Goal: Information Seeking & Learning: Learn about a topic

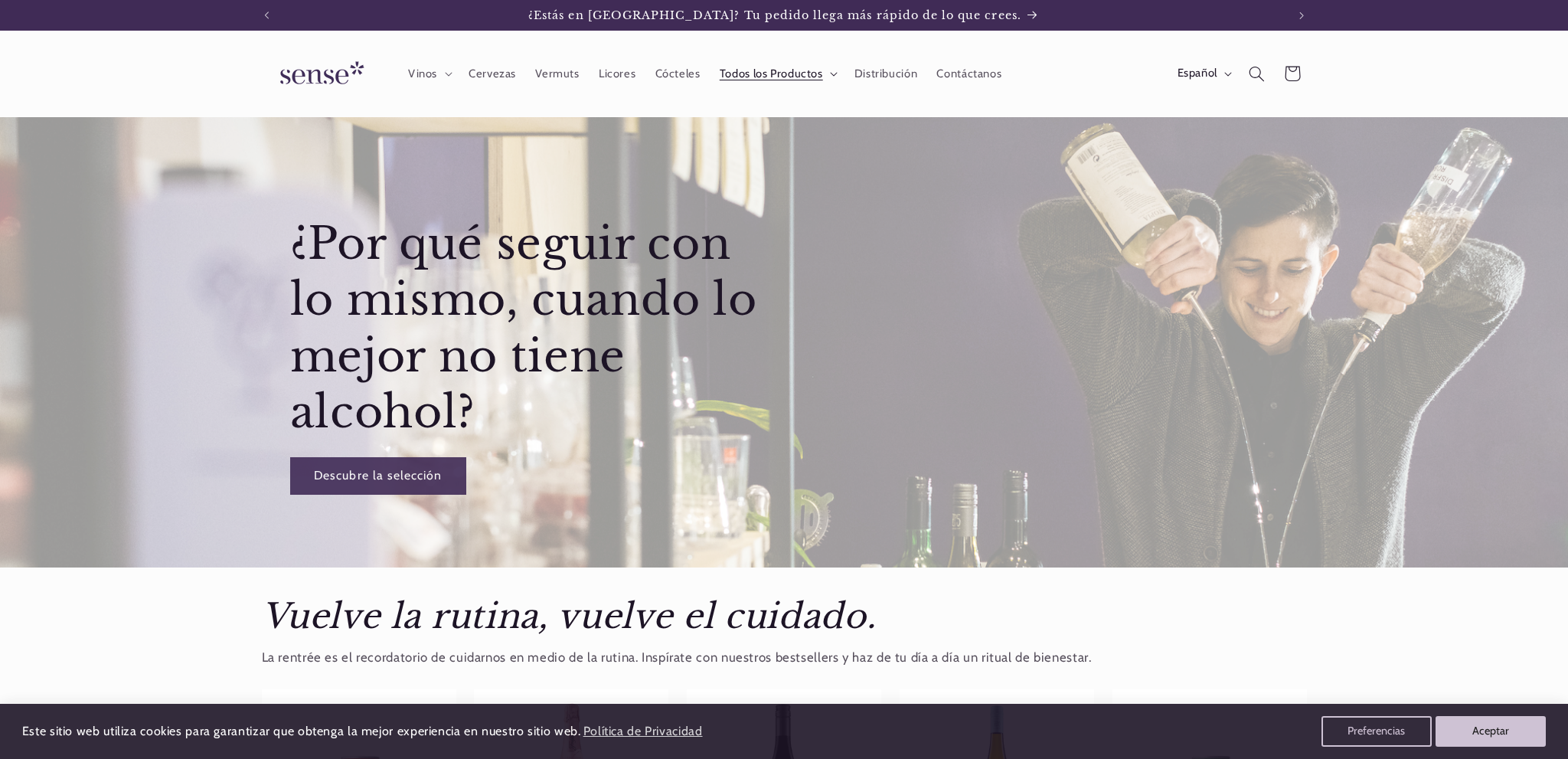
click at [812, 76] on span "Todos los Productos" at bounding box center [771, 74] width 104 height 14
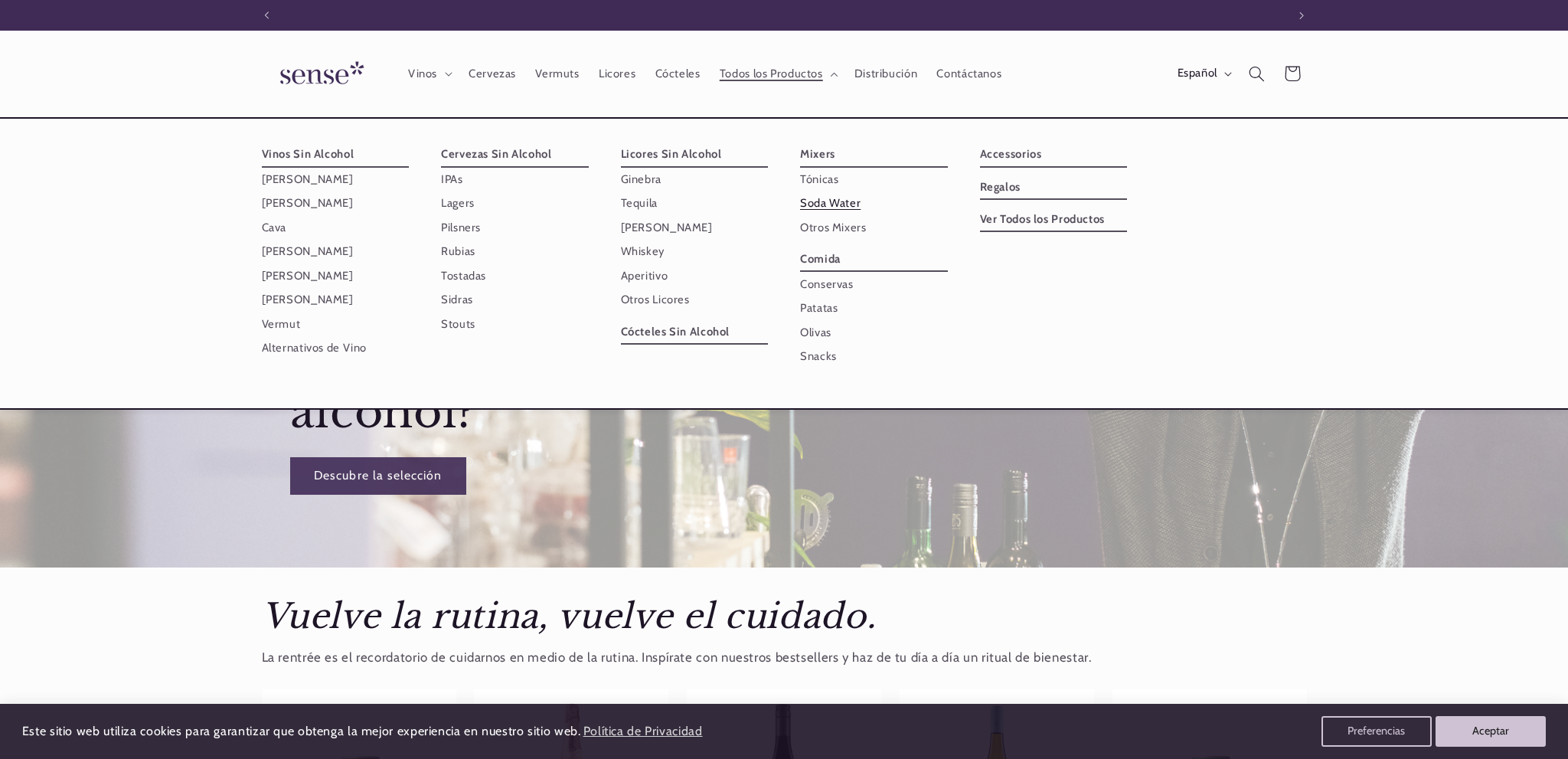
scroll to position [0, 1020]
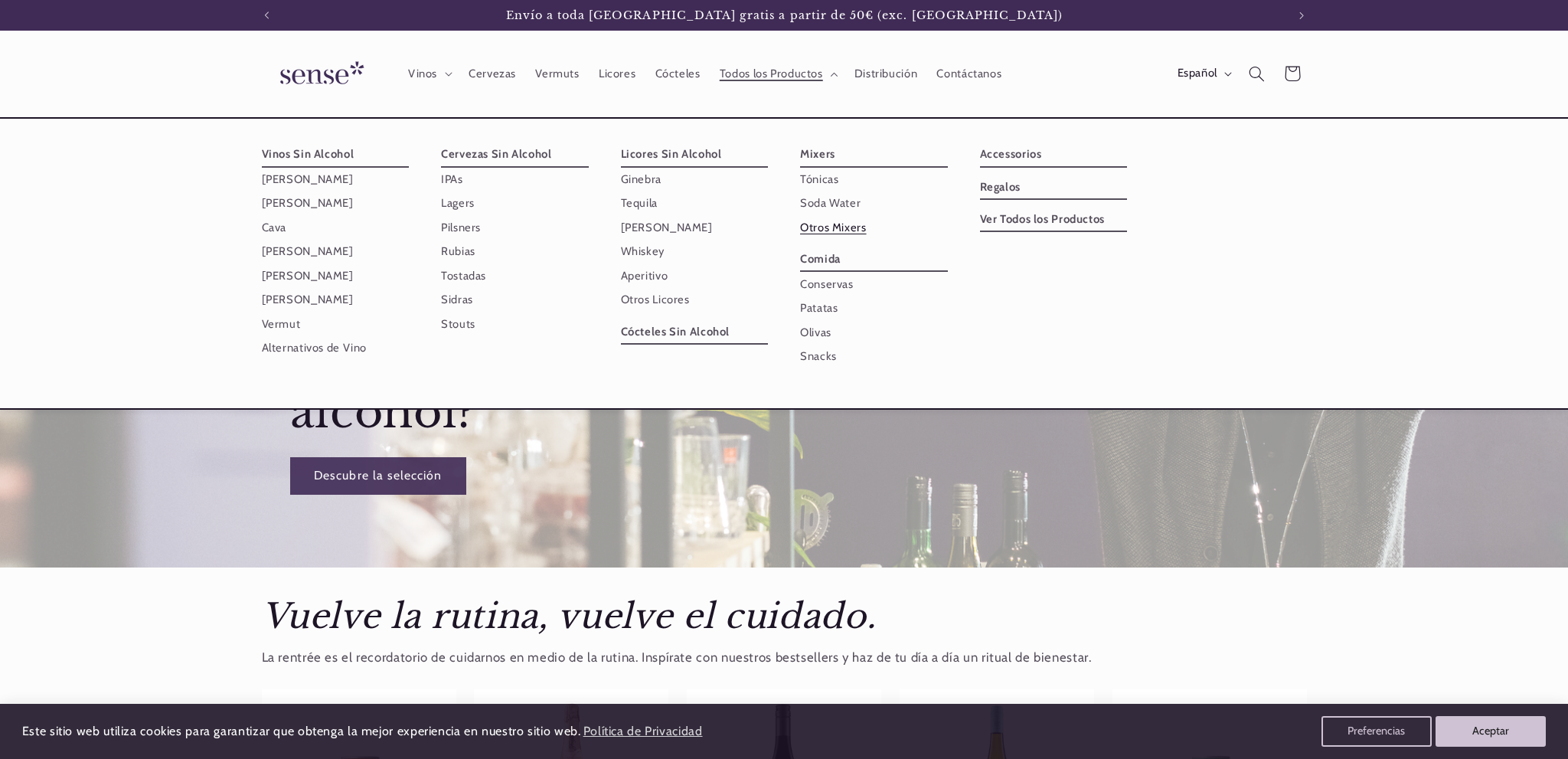
click at [832, 223] on link "Otros Mixers" at bounding box center [874, 227] width 148 height 23
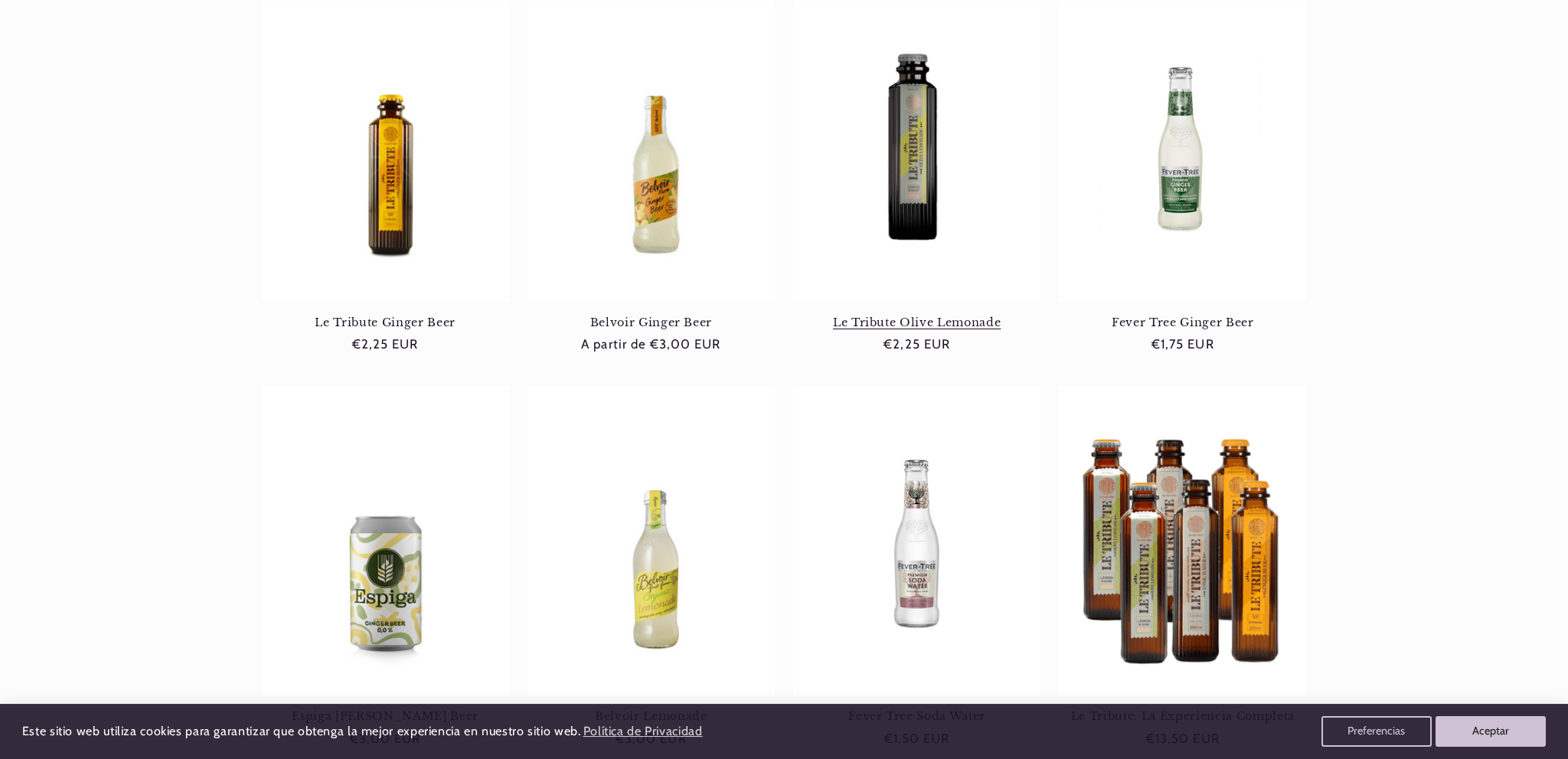
scroll to position [323, 0]
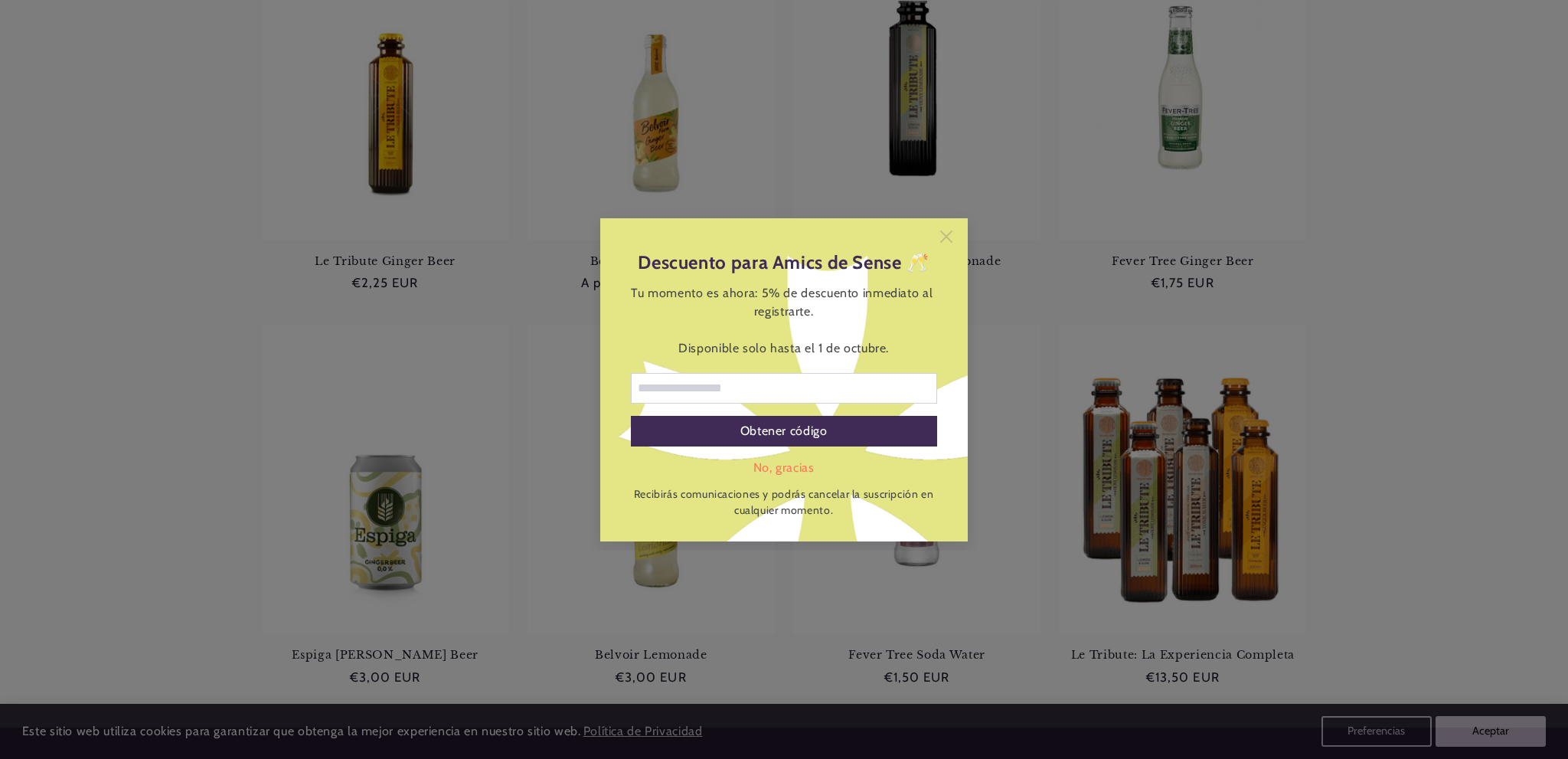
click at [950, 236] on icon at bounding box center [947, 237] width 13 height 13
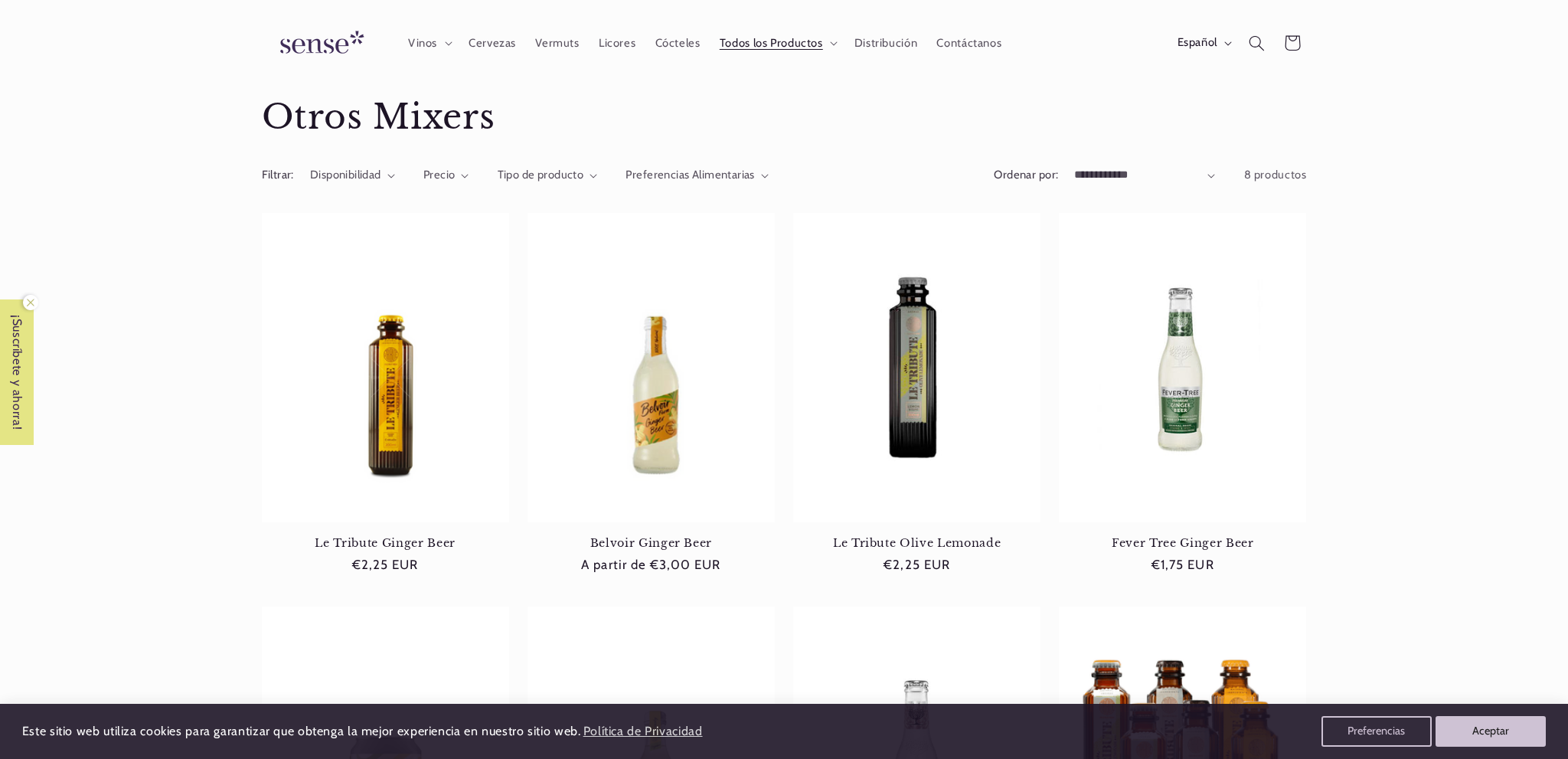
scroll to position [0, 0]
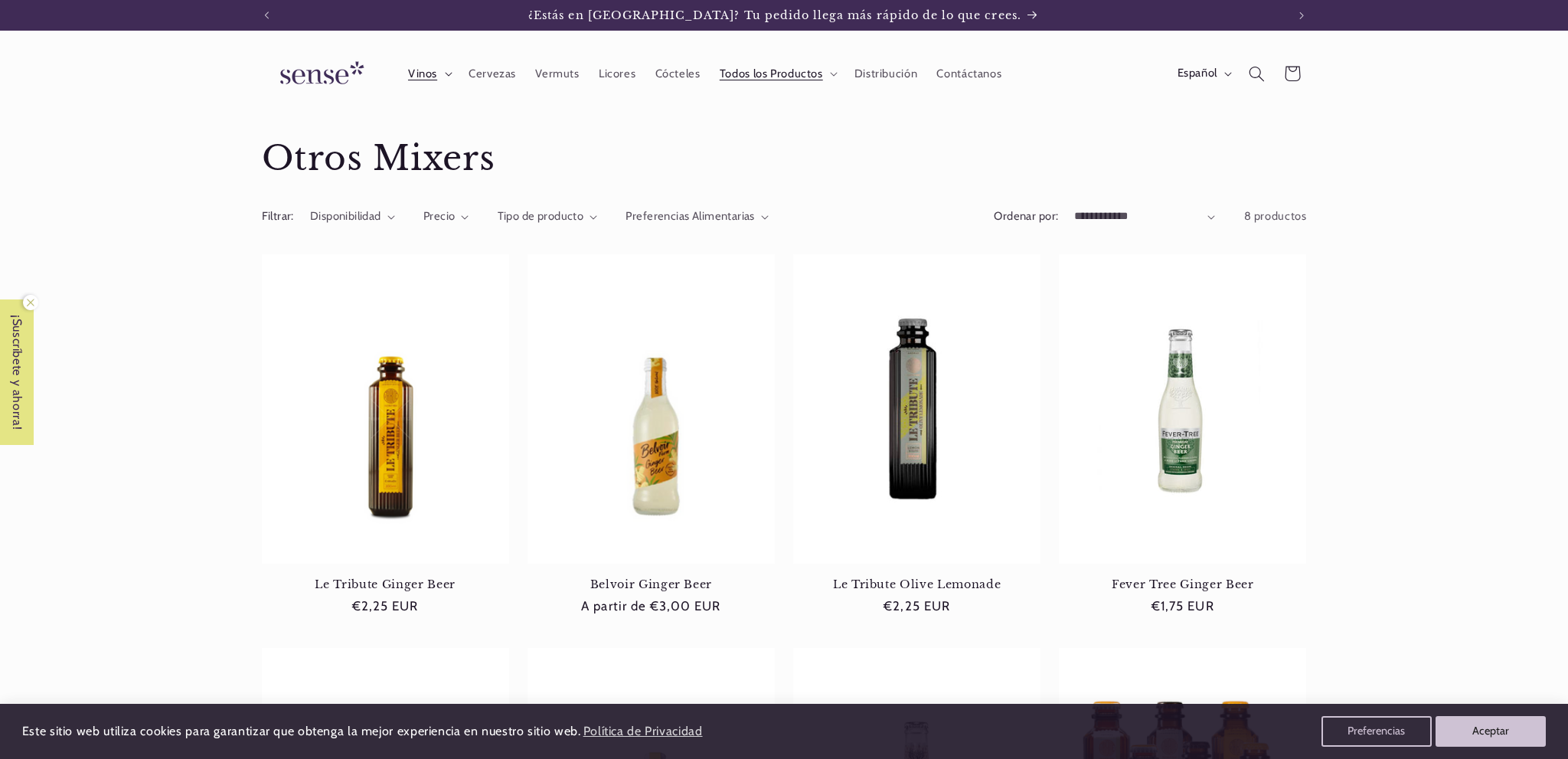
click at [447, 69] on summary "Vinos" at bounding box center [428, 73] width 60 height 33
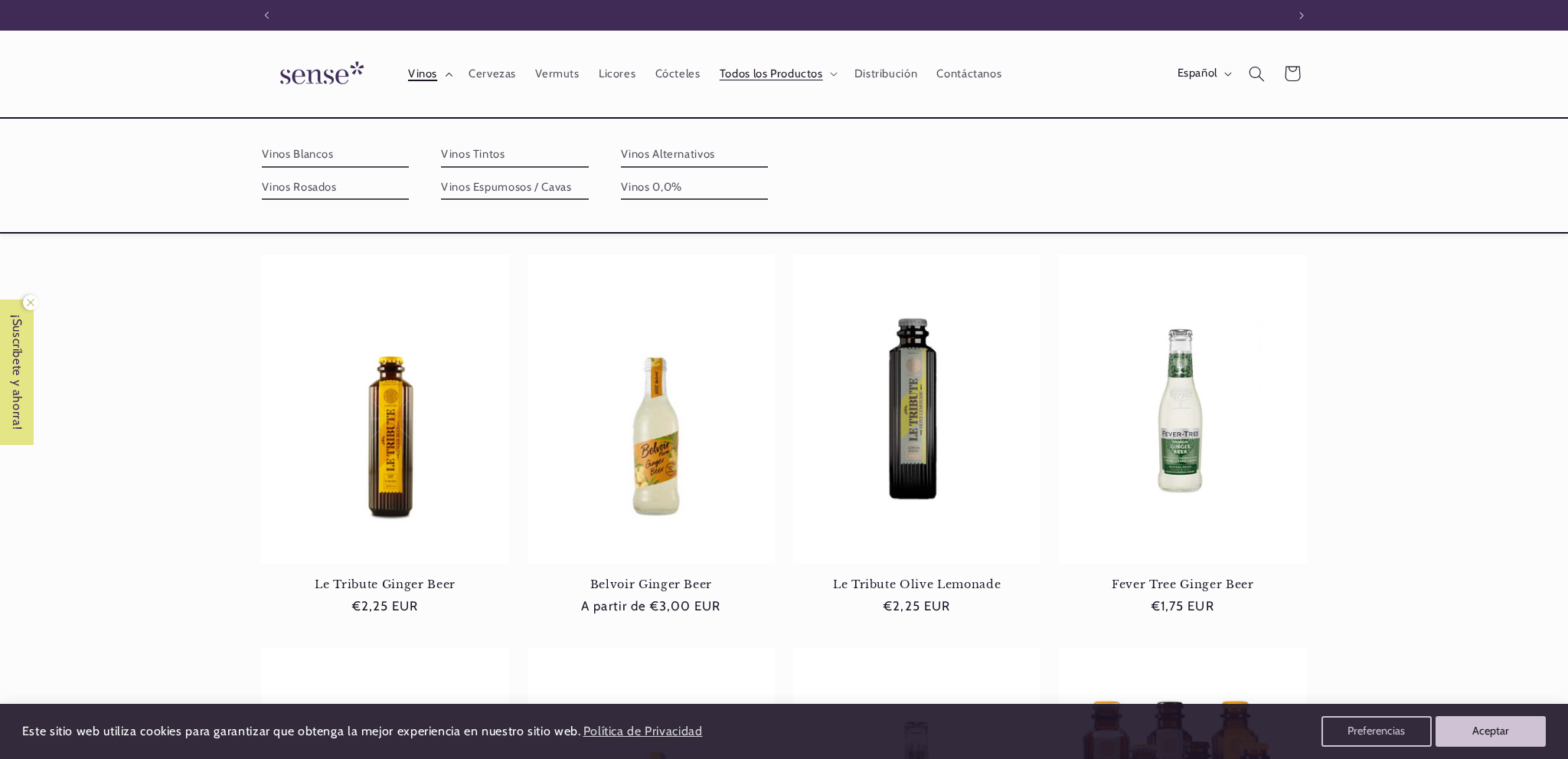
scroll to position [0, 1020]
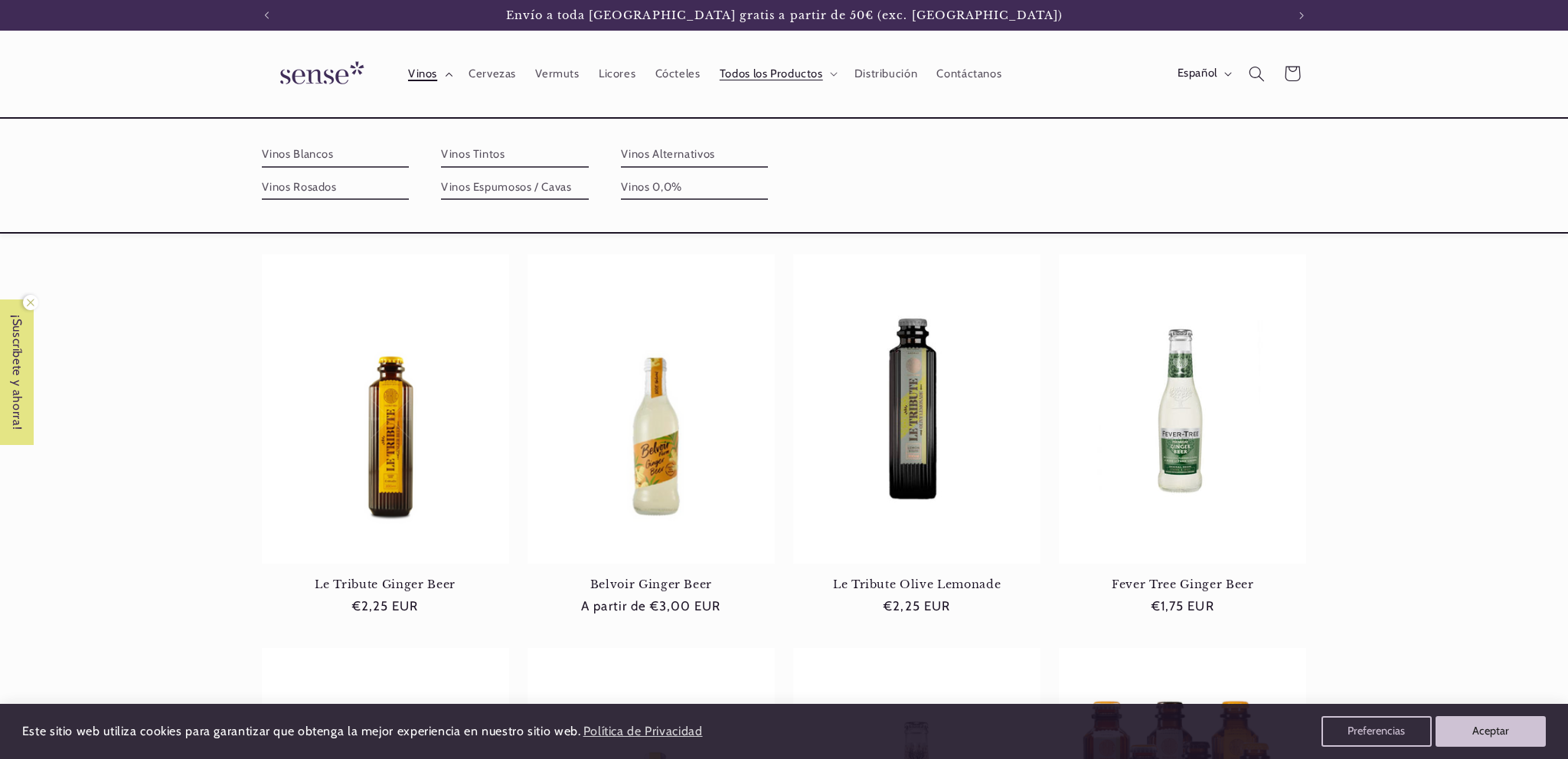
click at [422, 75] on span "Vinos" at bounding box center [423, 74] width 29 height 14
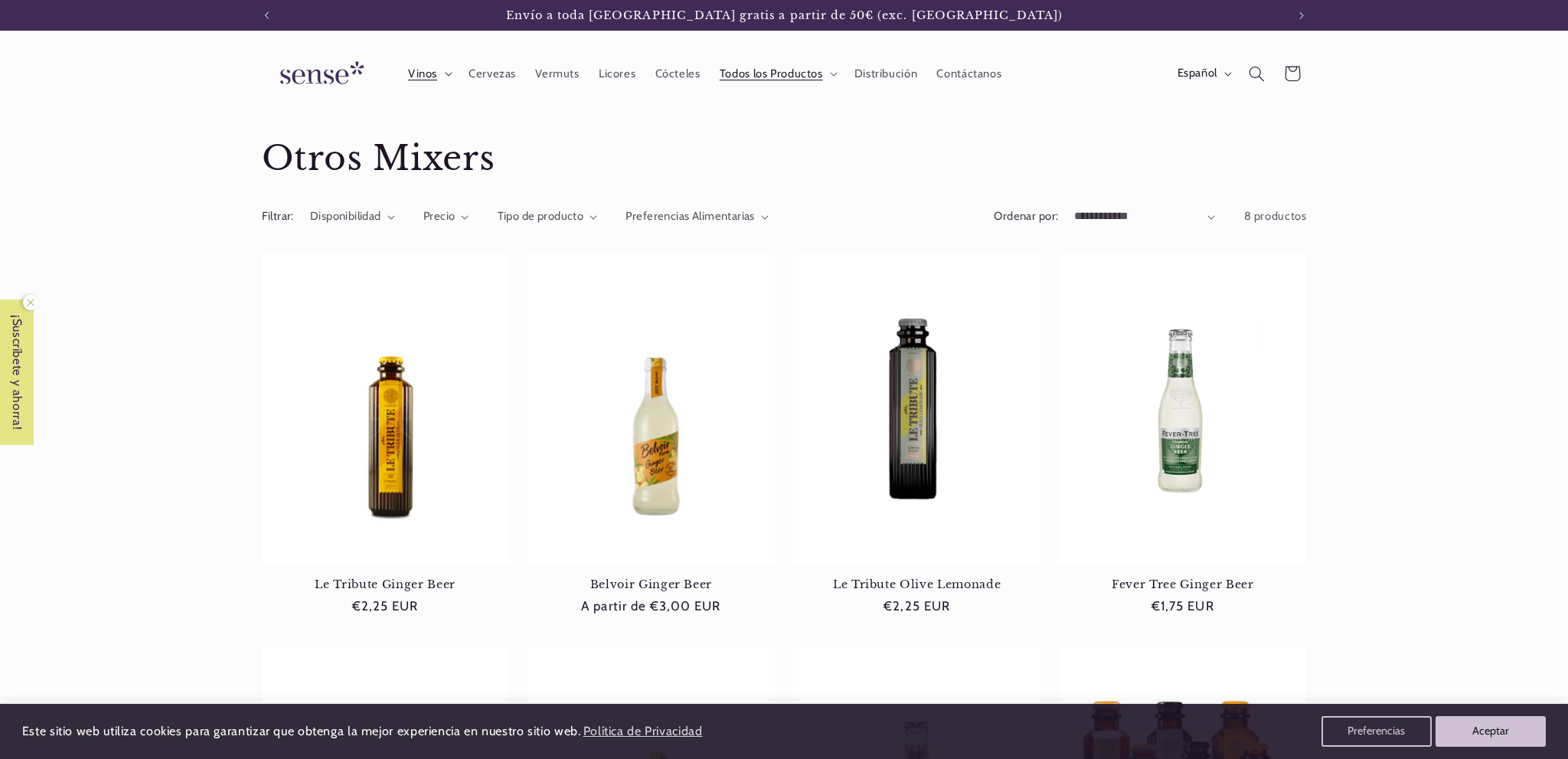
click at [446, 75] on icon at bounding box center [448, 74] width 7 height 5
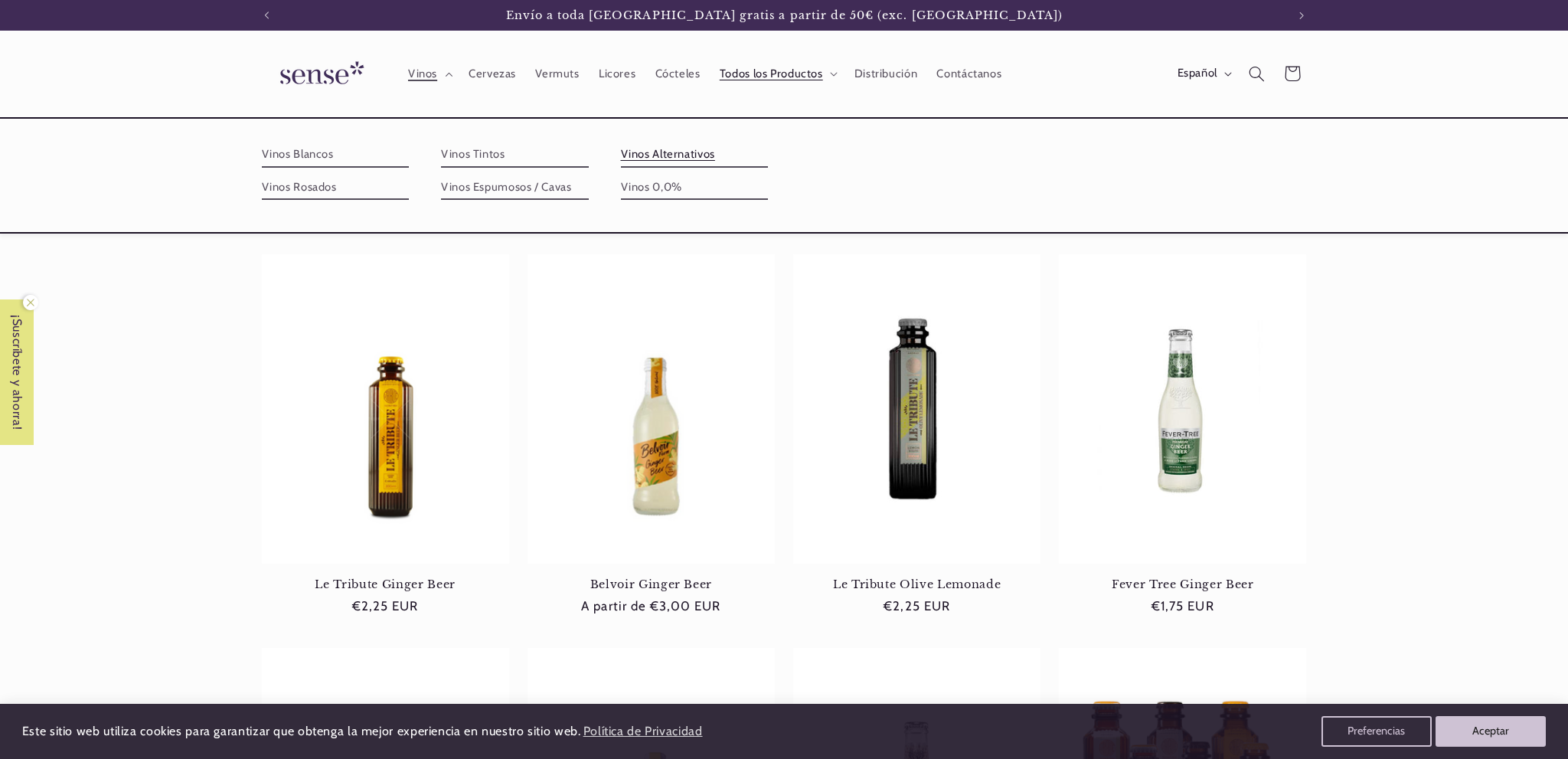
click at [769, 155] on link "Vinos Alternativos" at bounding box center [695, 154] width 148 height 24
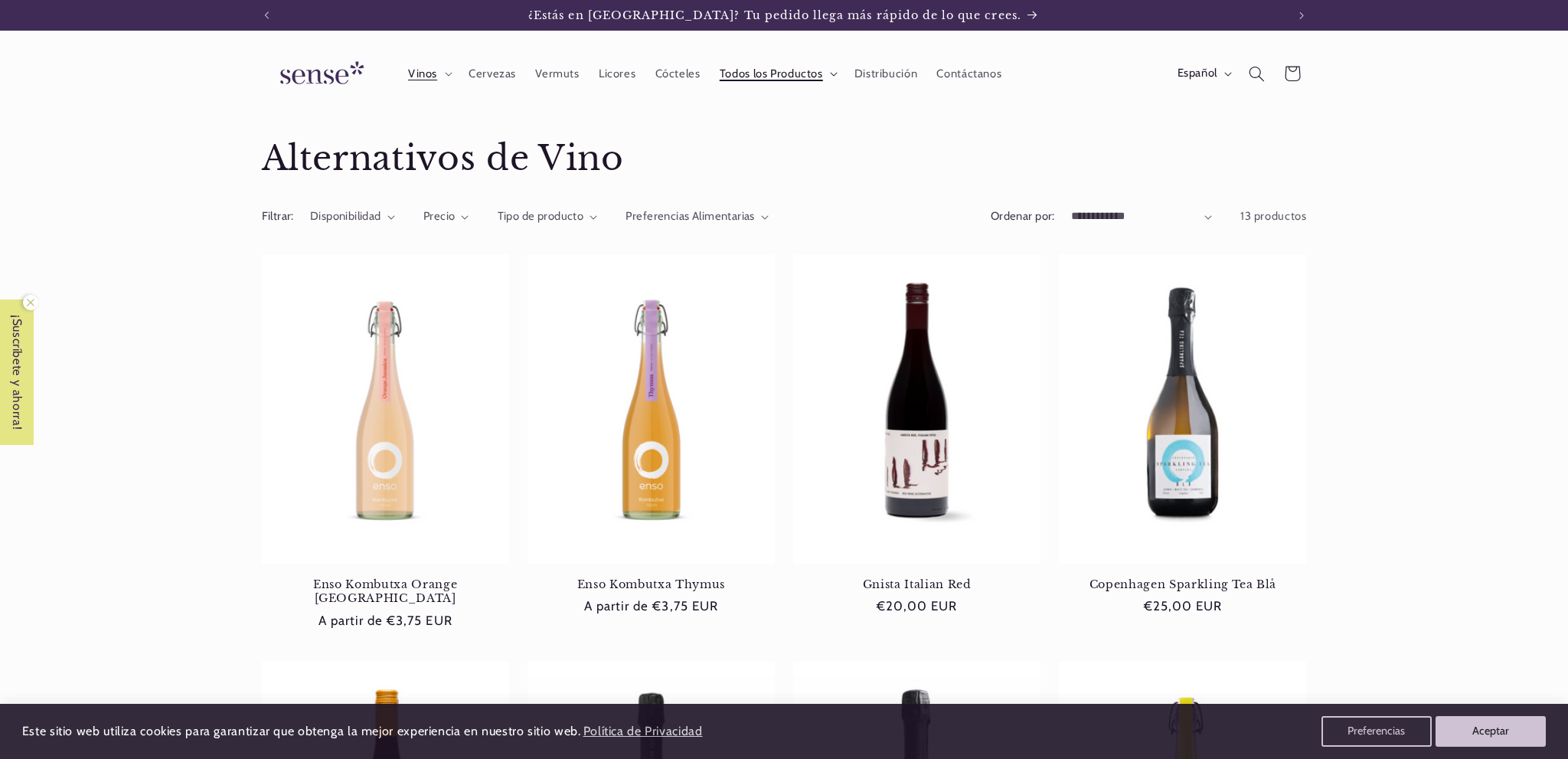
click at [811, 75] on span "Todos los Productos" at bounding box center [771, 74] width 104 height 14
click at [420, 69] on span "Vinos" at bounding box center [423, 74] width 29 height 14
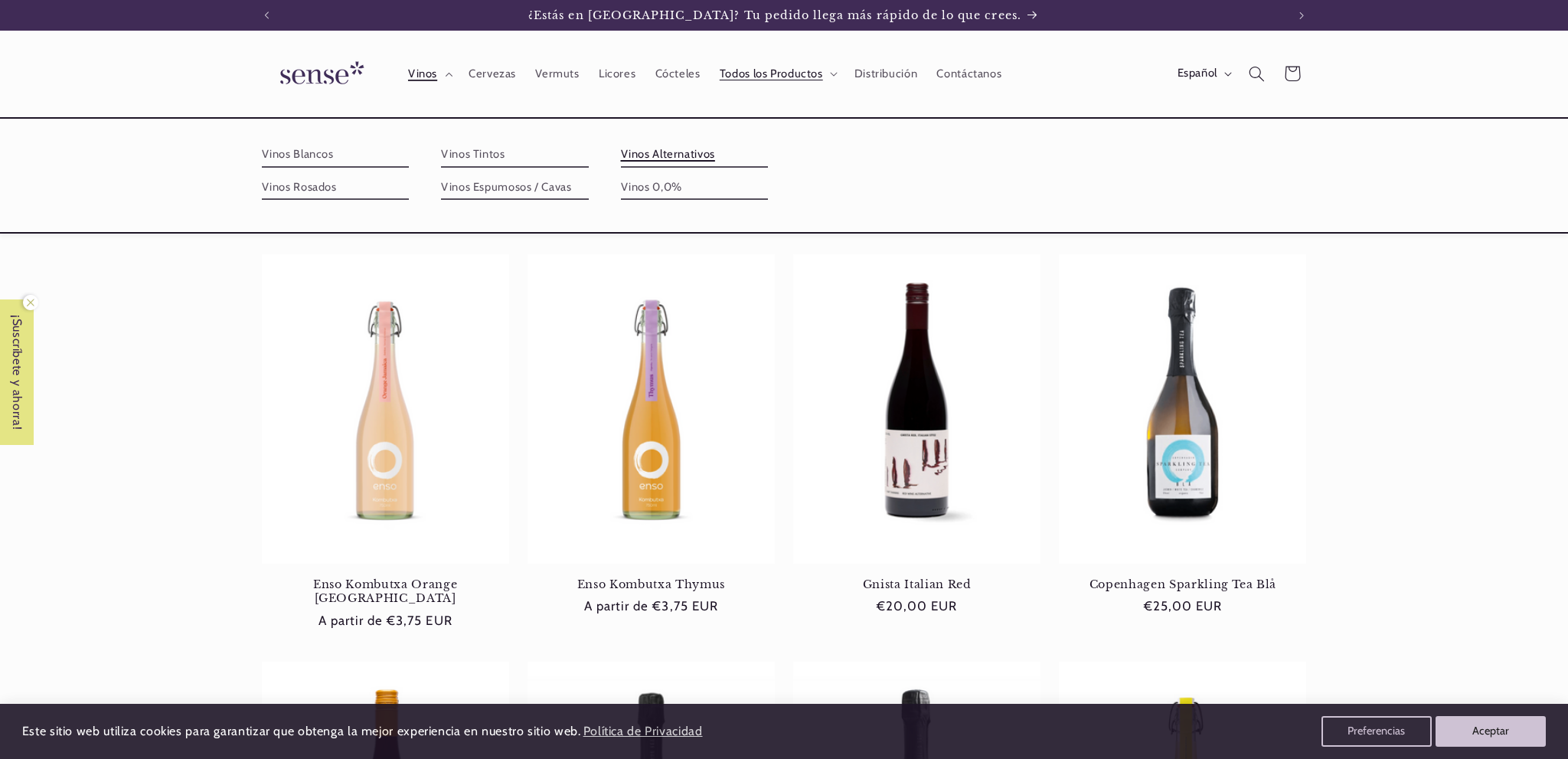
click at [769, 155] on link "Vinos Alternativos" at bounding box center [695, 154] width 148 height 24
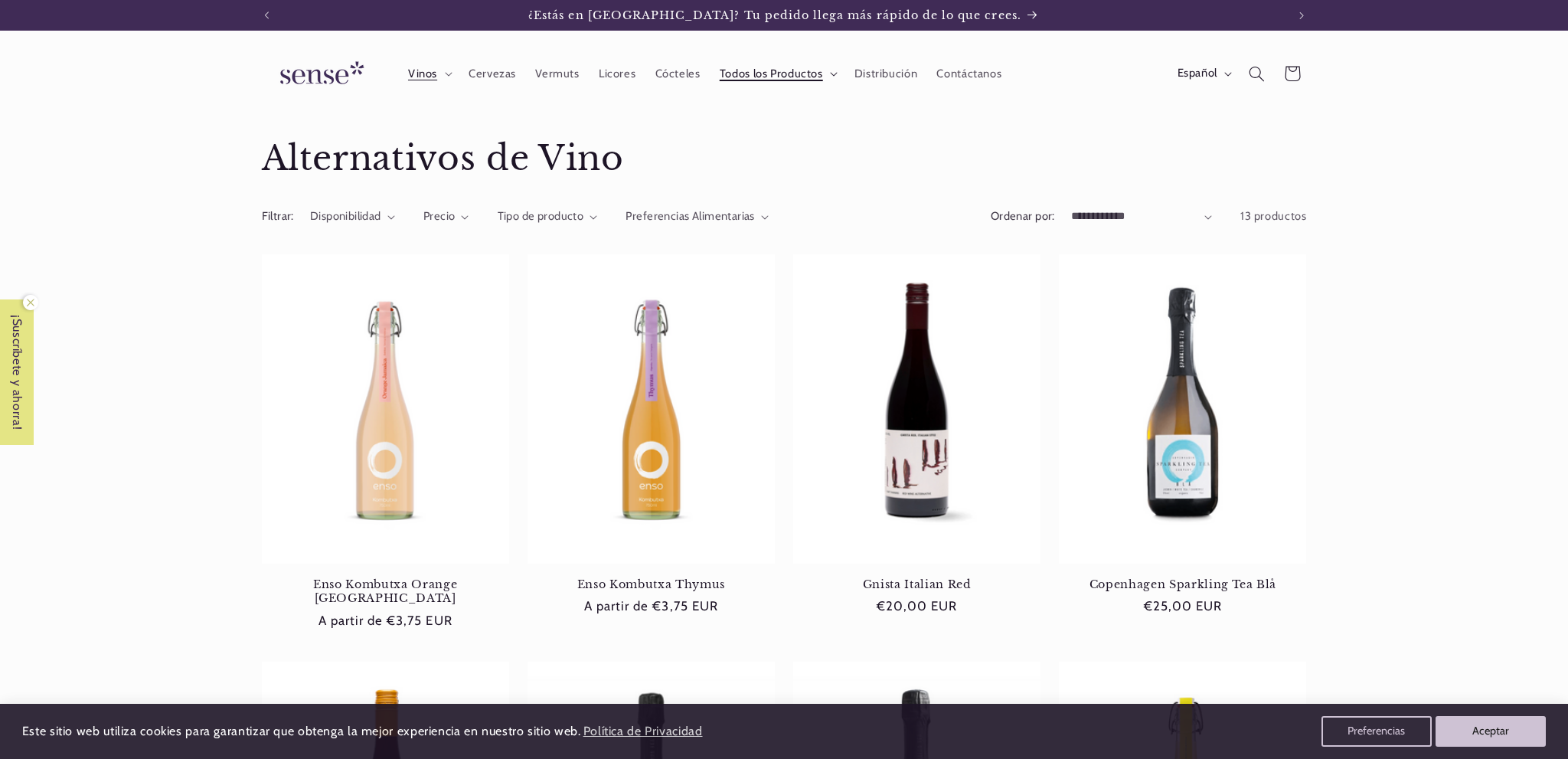
click at [739, 75] on span "Todos los Productos" at bounding box center [771, 74] width 104 height 14
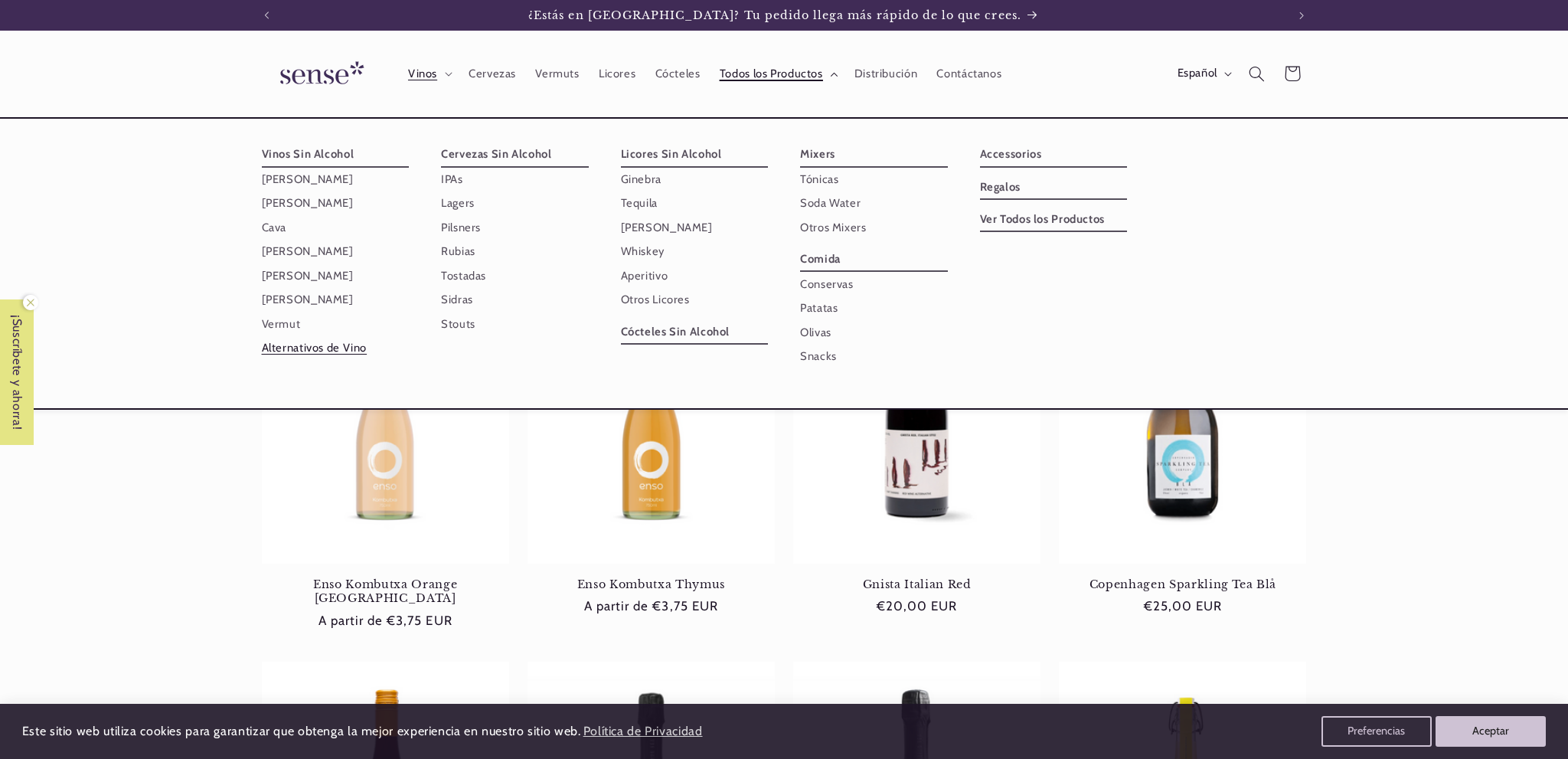
click at [770, 68] on span "Todos los Productos" at bounding box center [771, 74] width 104 height 14
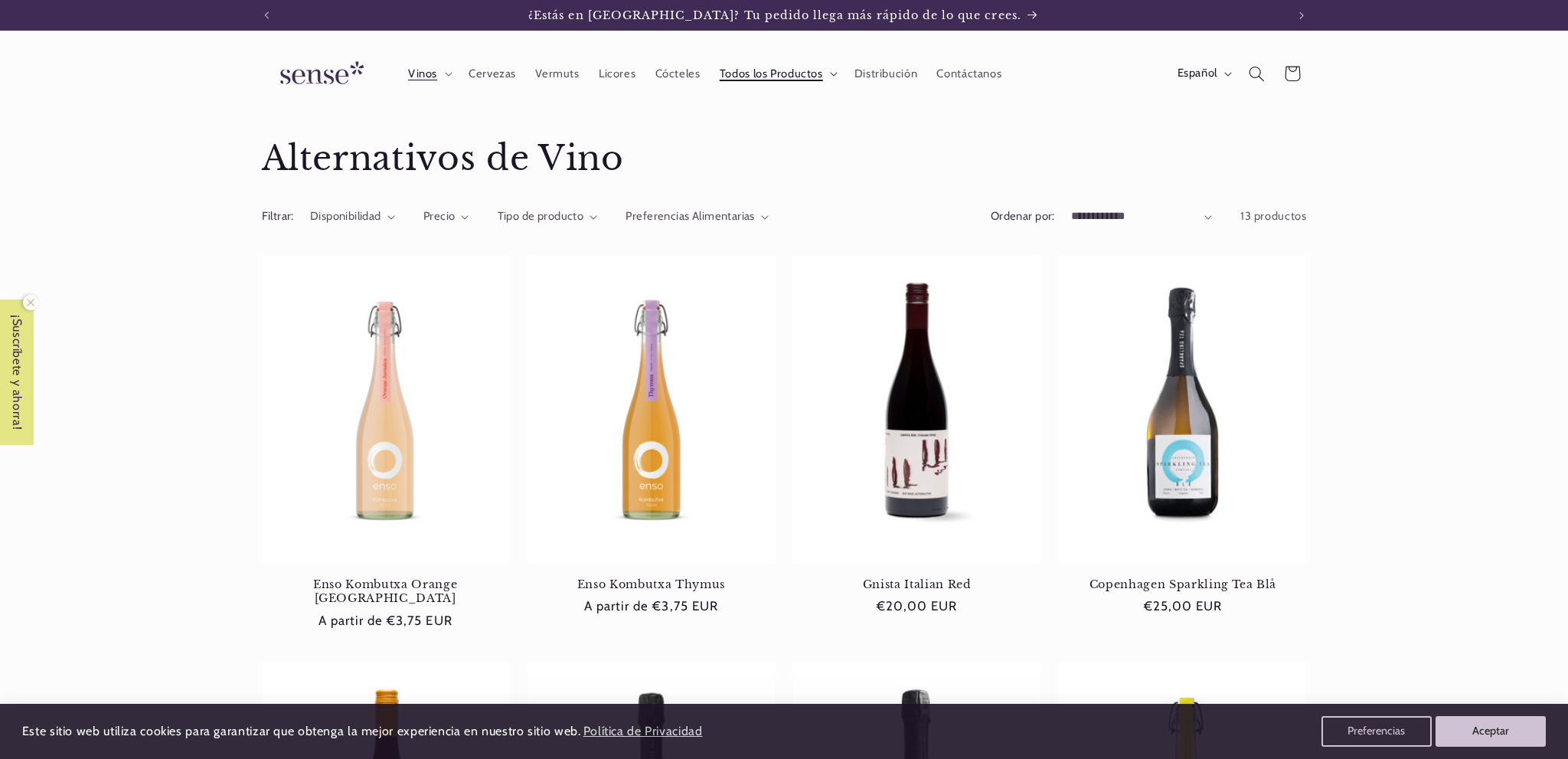
click at [771, 70] on span "Todos los Productos" at bounding box center [771, 74] width 104 height 14
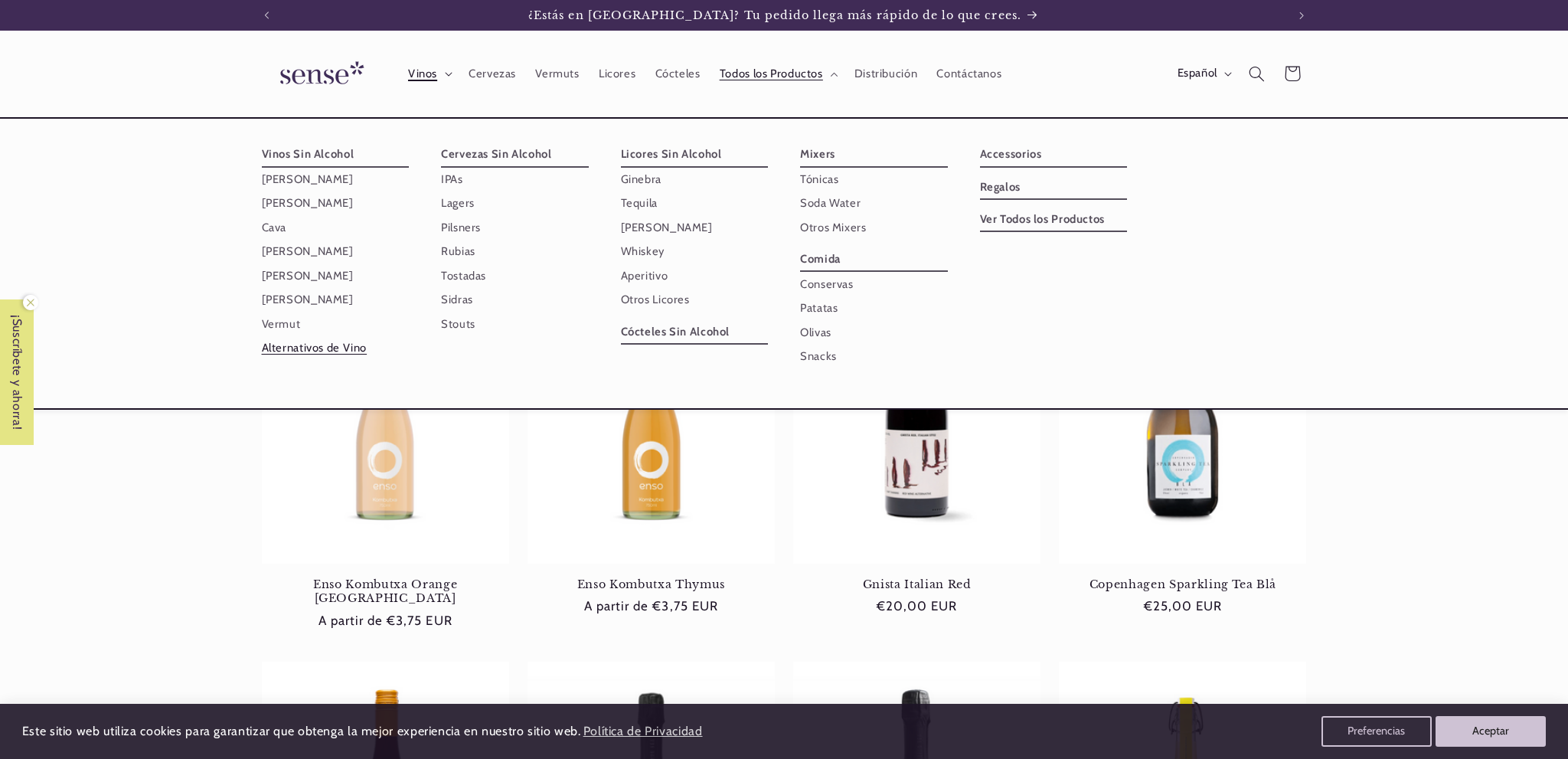
click at [423, 78] on span "Vinos" at bounding box center [423, 74] width 29 height 14
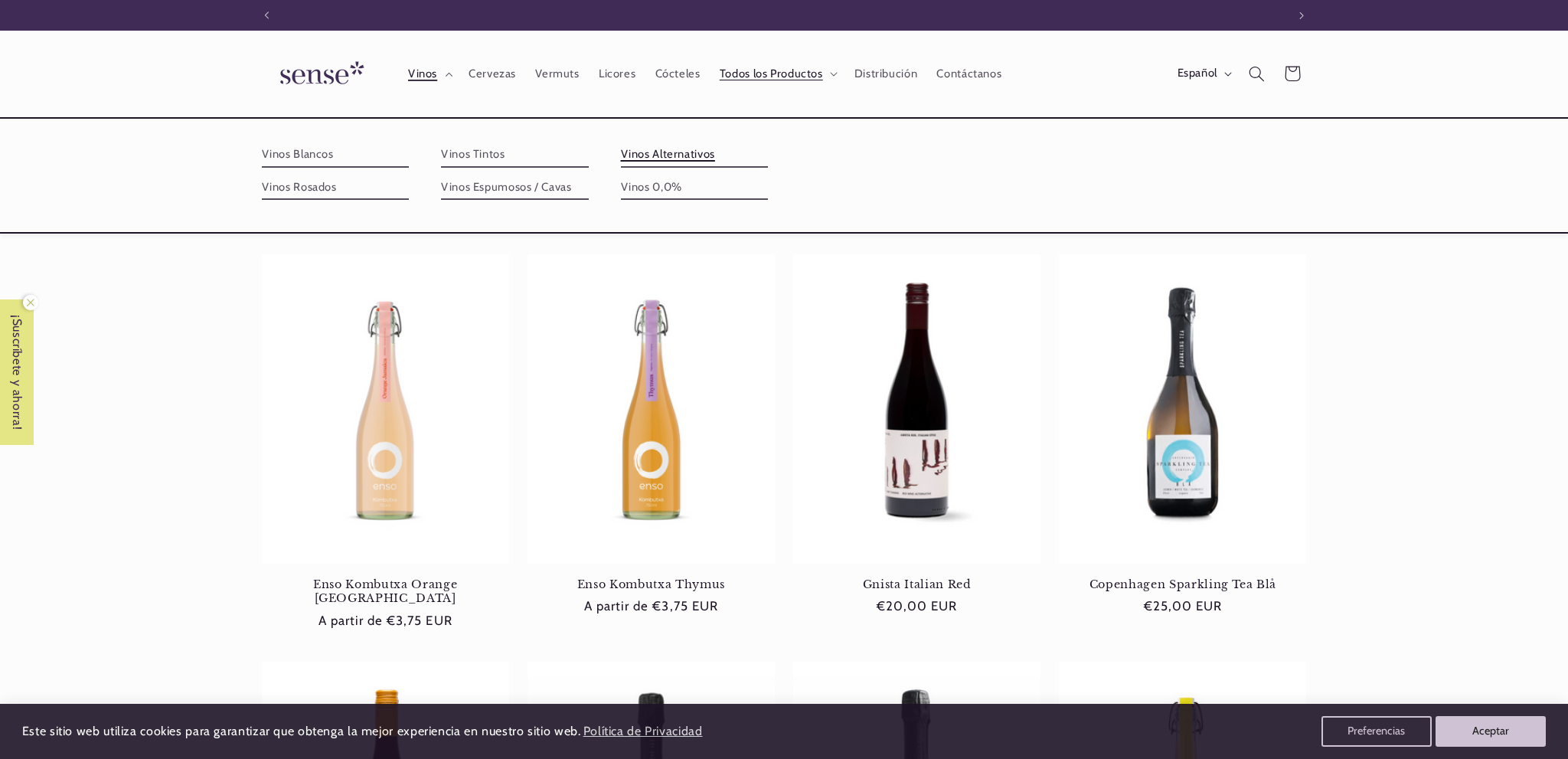
scroll to position [0, 1020]
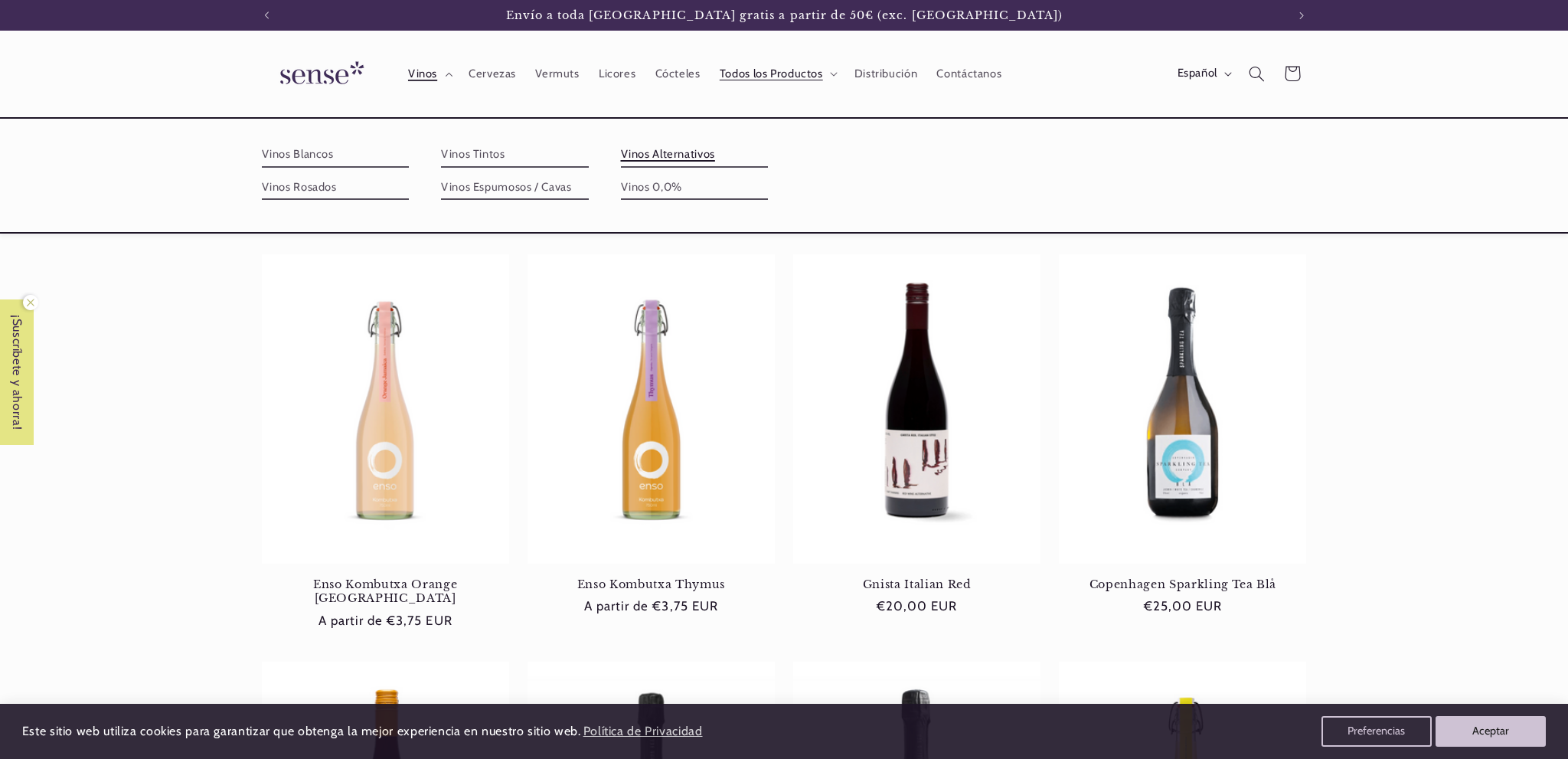
click at [769, 155] on link "Vinos Alternativos" at bounding box center [695, 154] width 148 height 24
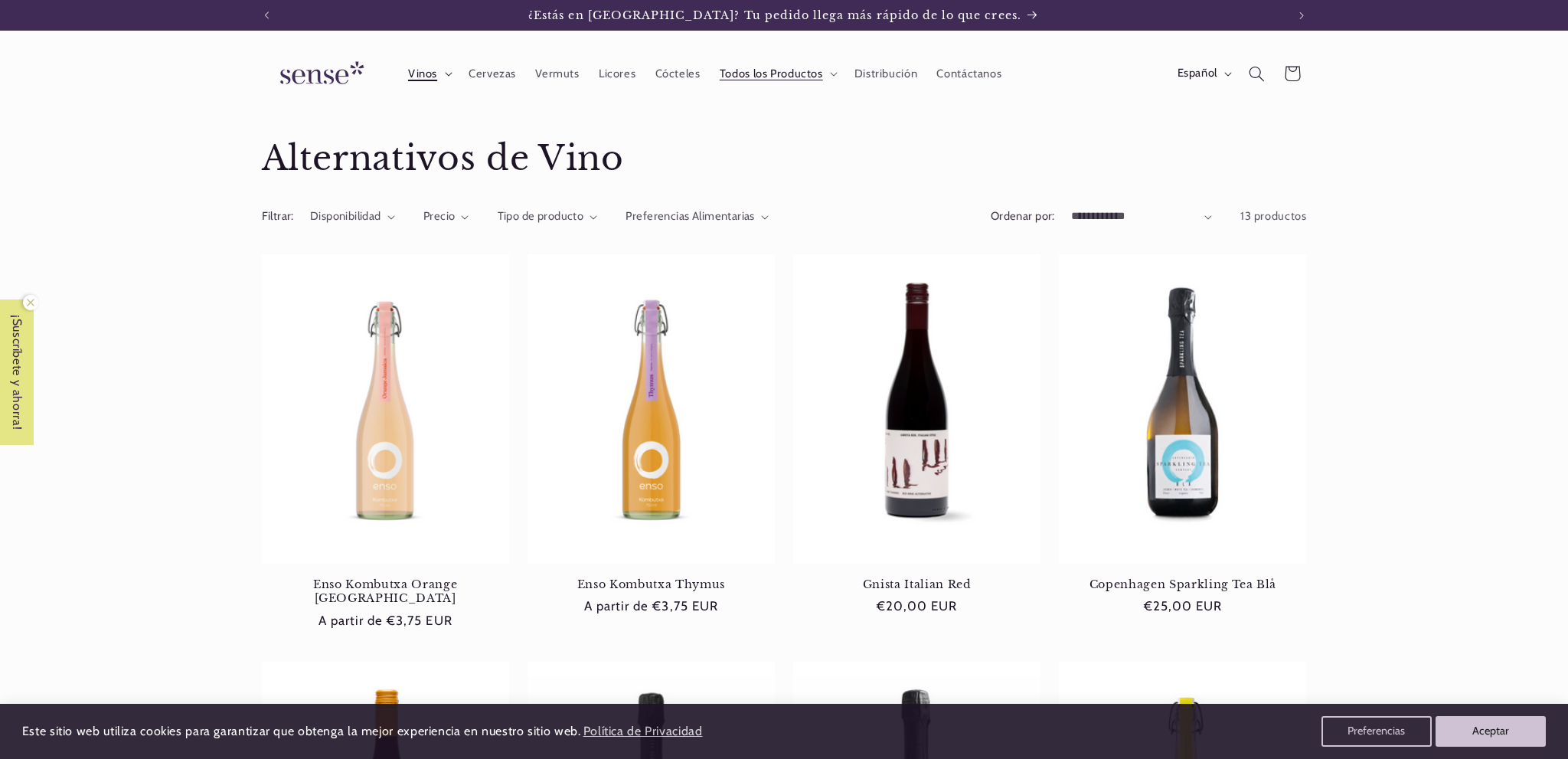
click at [416, 72] on span "Vinos" at bounding box center [423, 74] width 29 height 14
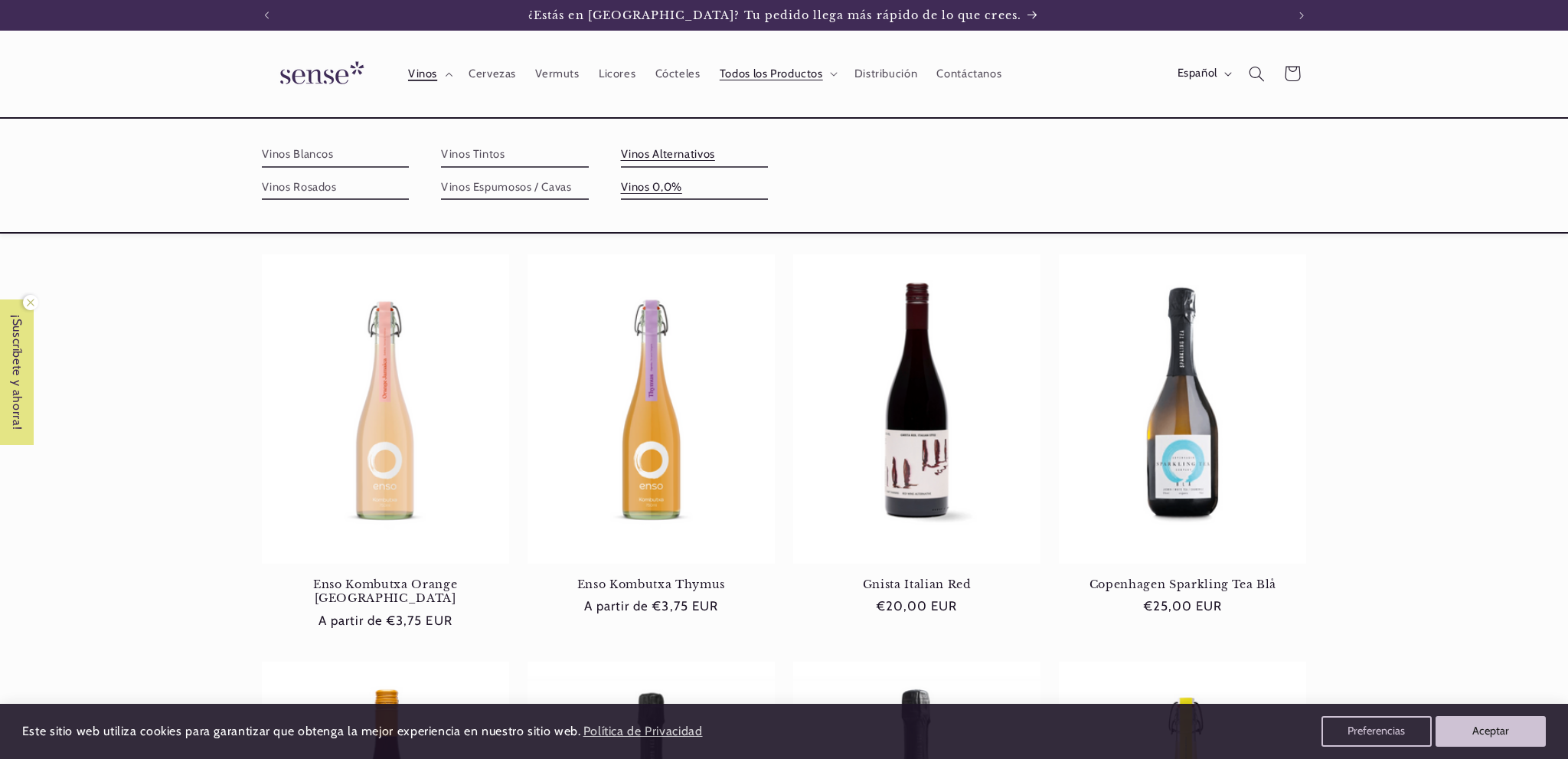
click at [769, 175] on link "Vinos 0,0%" at bounding box center [695, 187] width 148 height 24
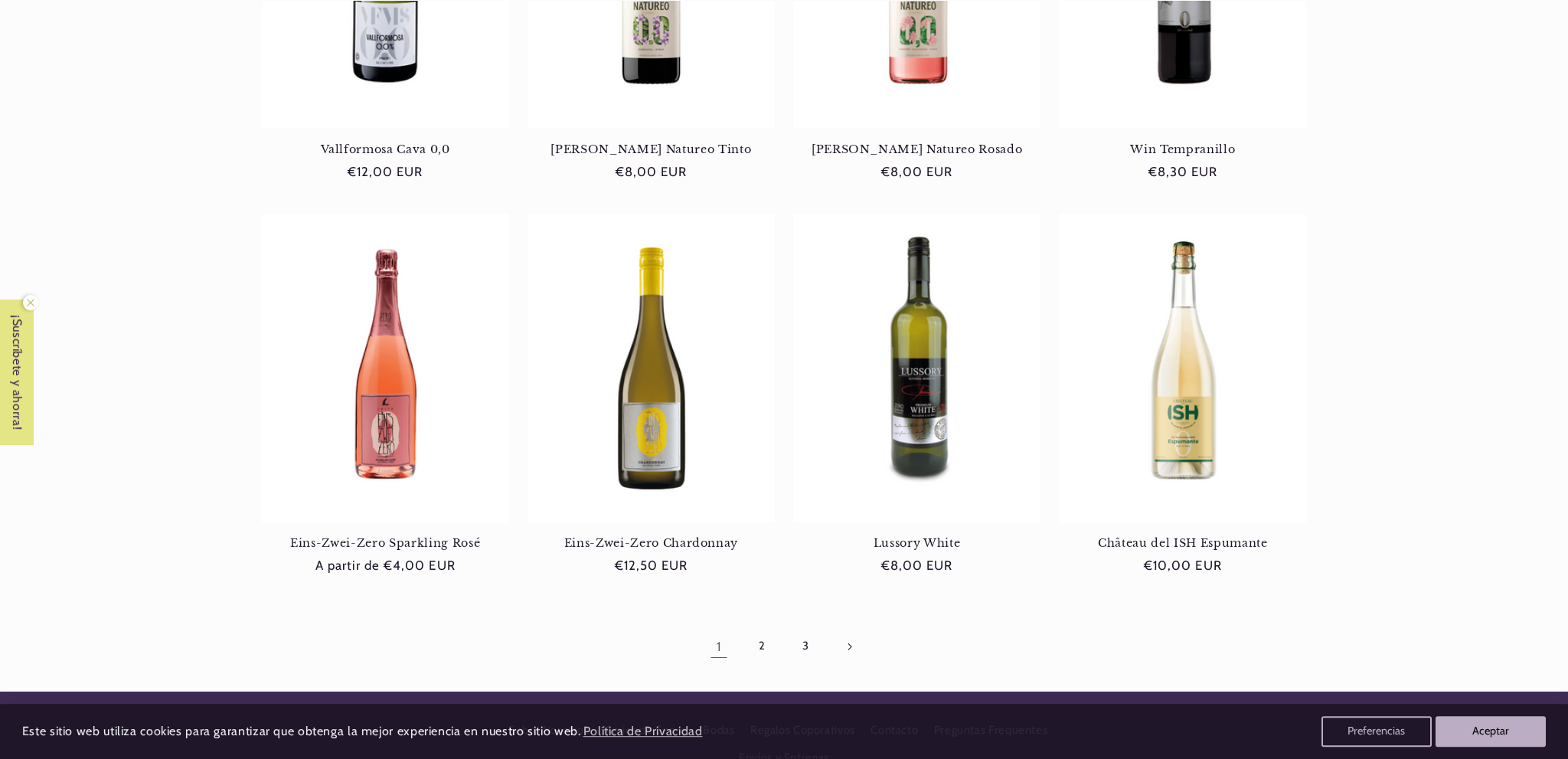
scroll to position [1374, 0]
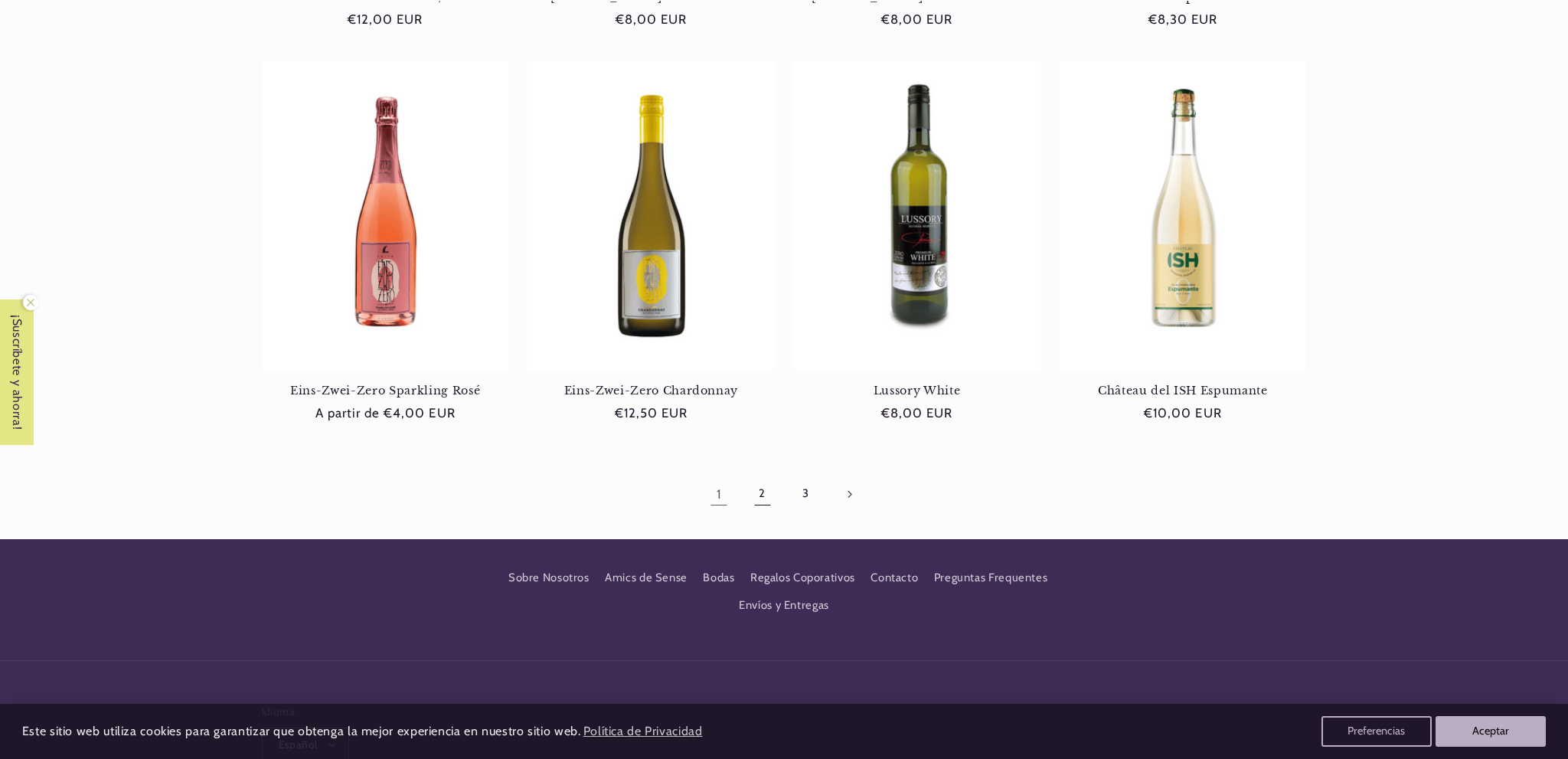
click at [764, 496] on link "2" at bounding box center [762, 493] width 35 height 35
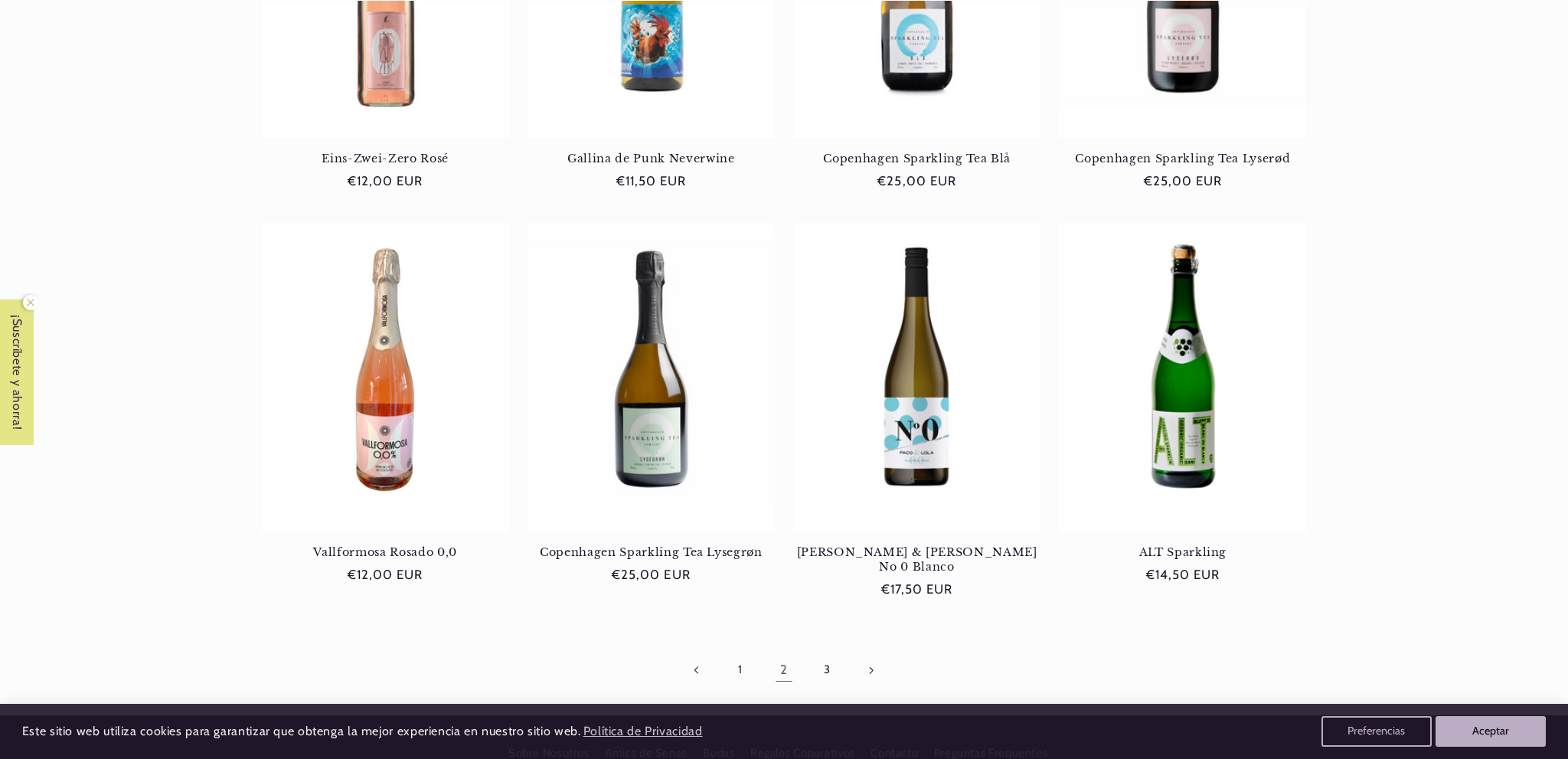
scroll to position [0, 1020]
click at [830, 653] on link "3" at bounding box center [828, 670] width 35 height 35
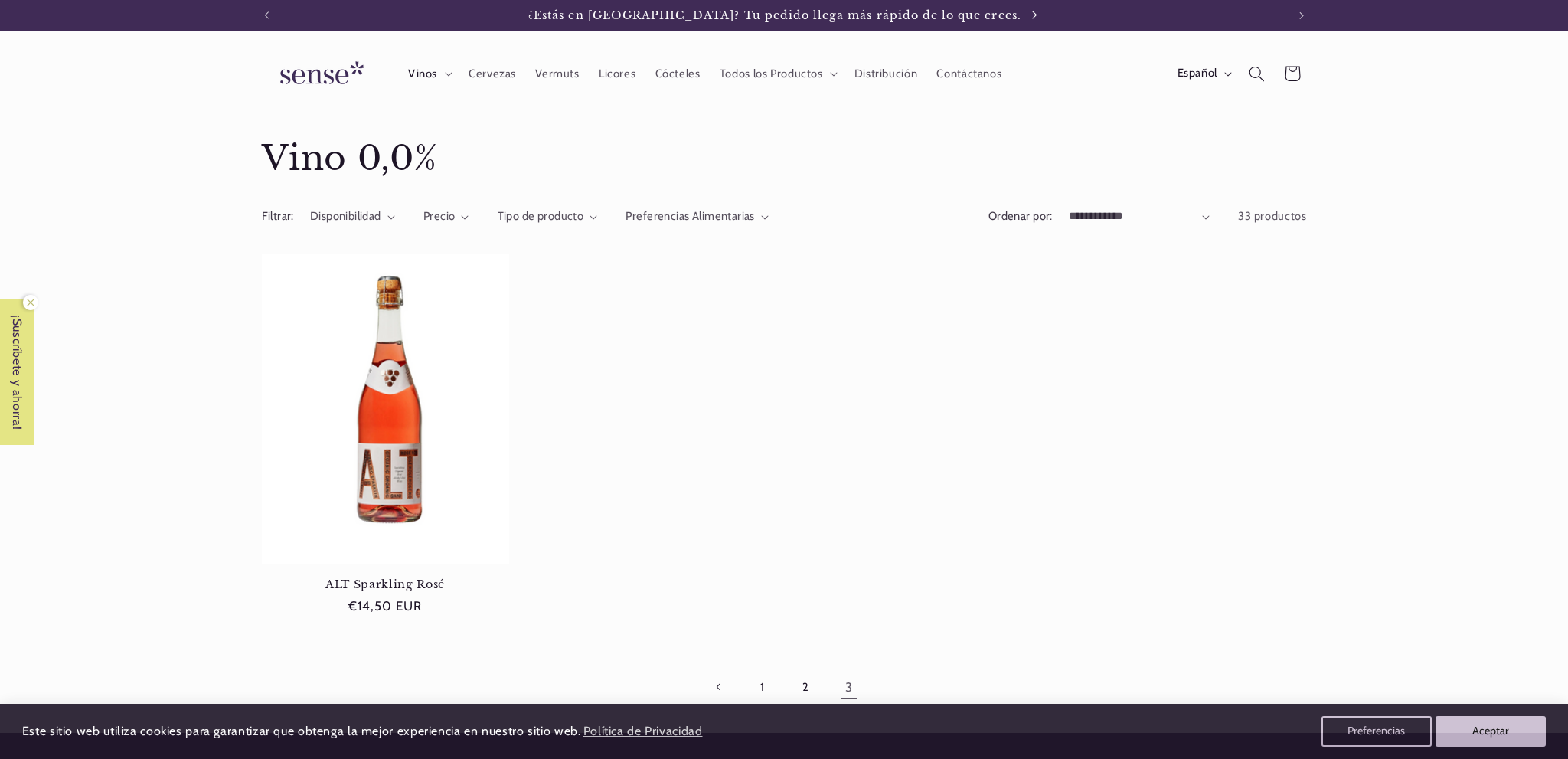
click at [334, 69] on img at bounding box center [318, 74] width 115 height 43
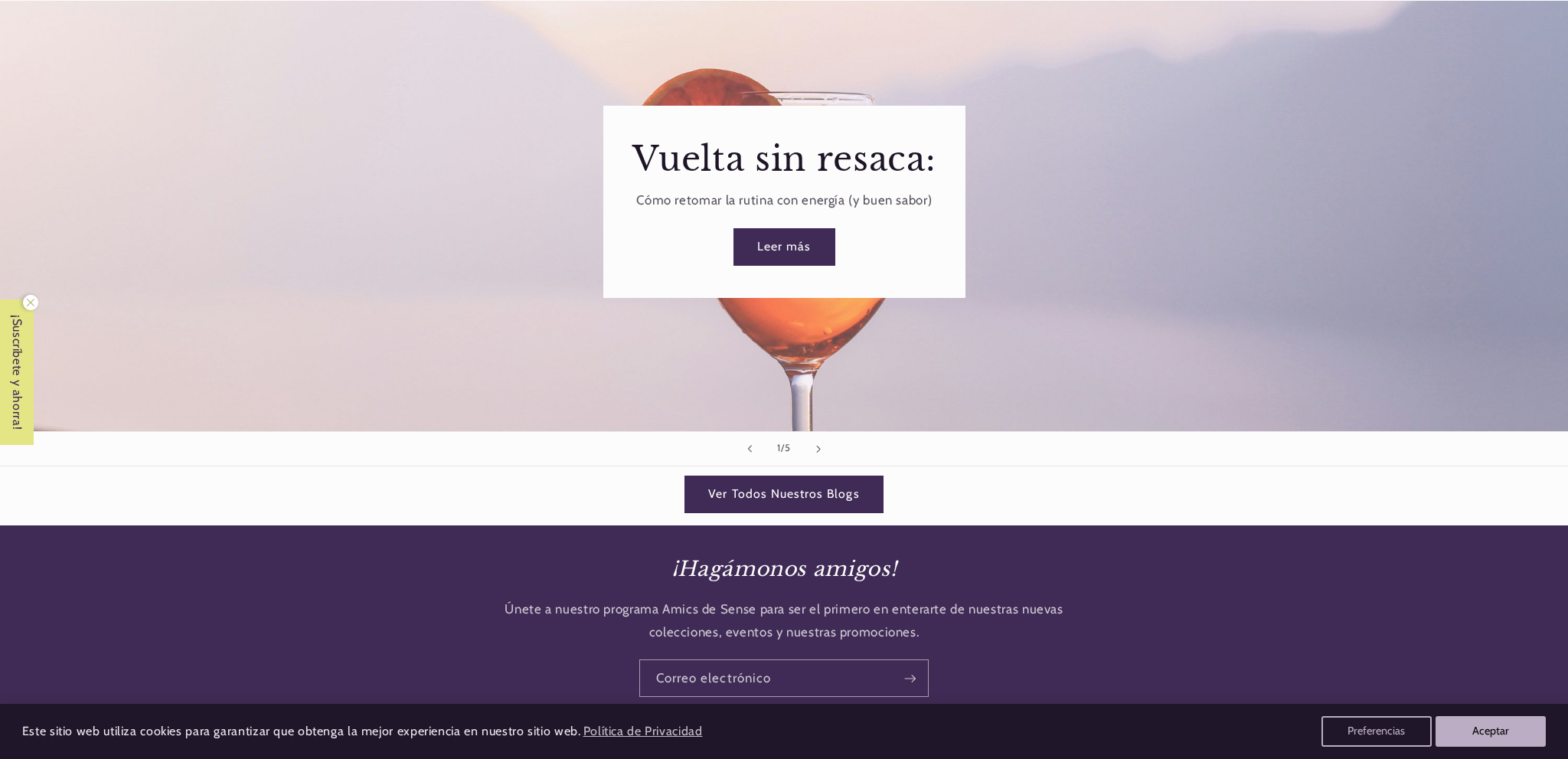
scroll to position [2144, 0]
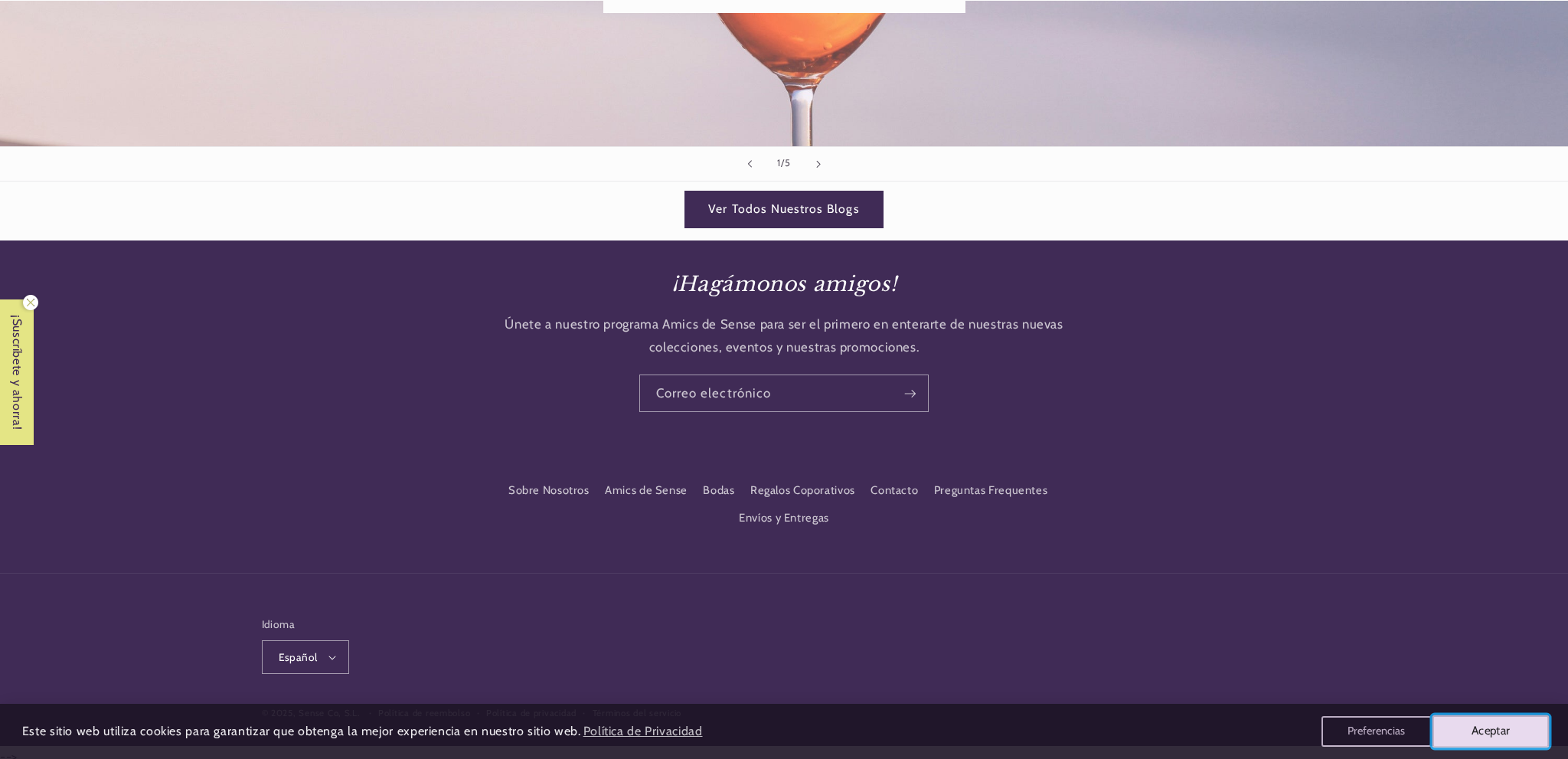
click at [1489, 726] on button "Aceptar" at bounding box center [1491, 731] width 117 height 32
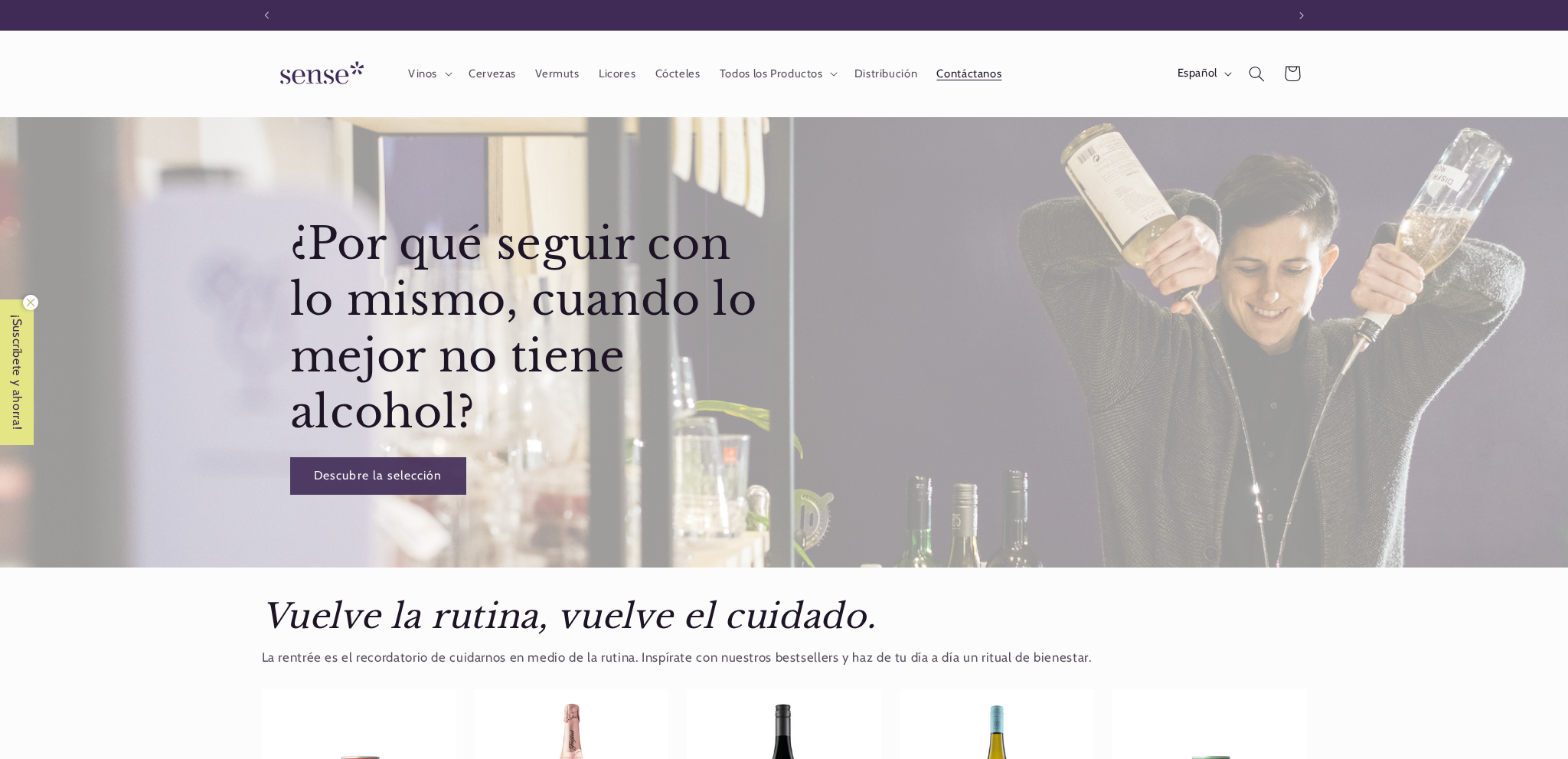
scroll to position [0, 1020]
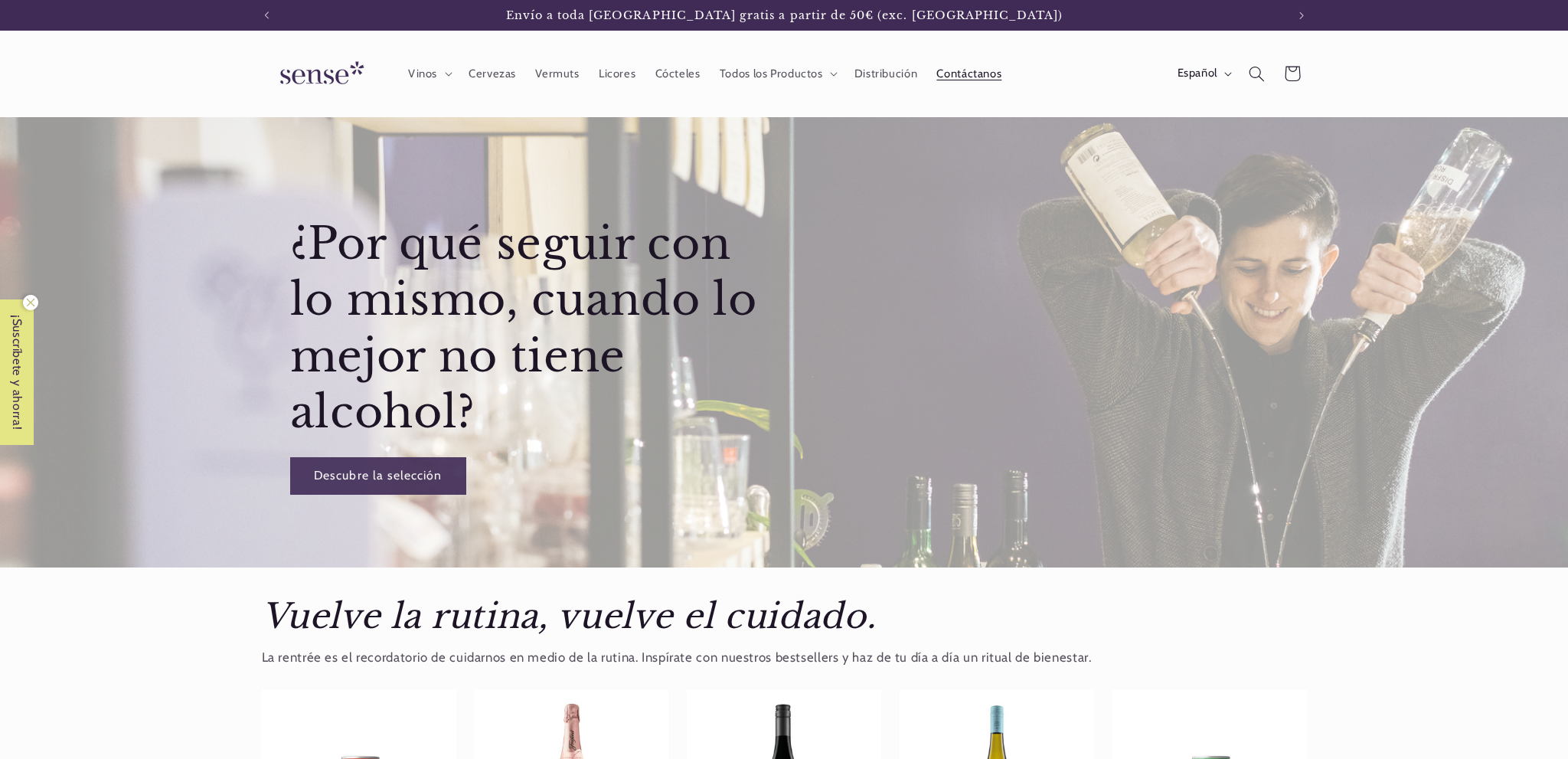
click at [983, 72] on span "Contáctanos" at bounding box center [969, 74] width 65 height 14
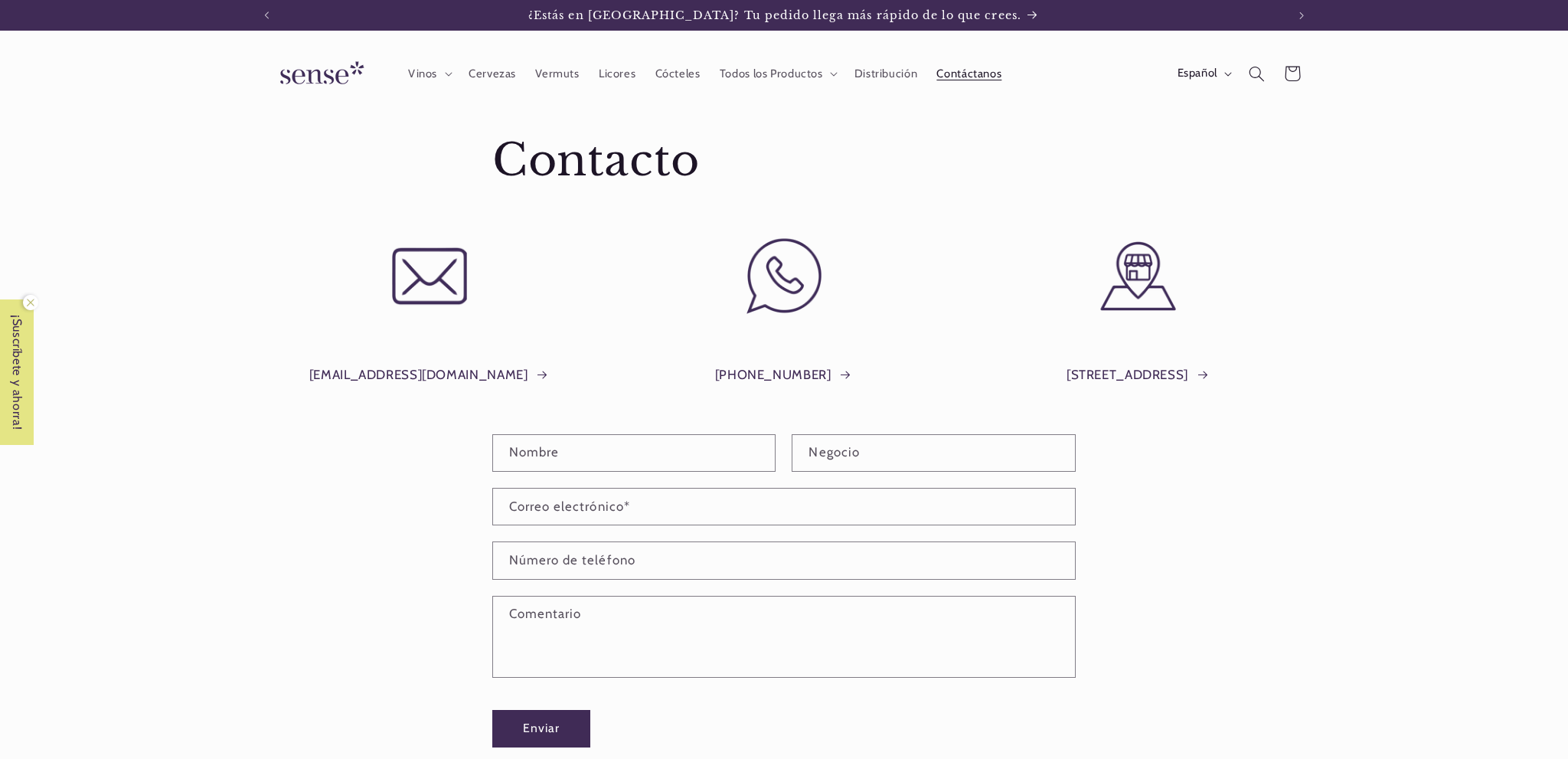
click at [317, 69] on img at bounding box center [318, 74] width 115 height 43
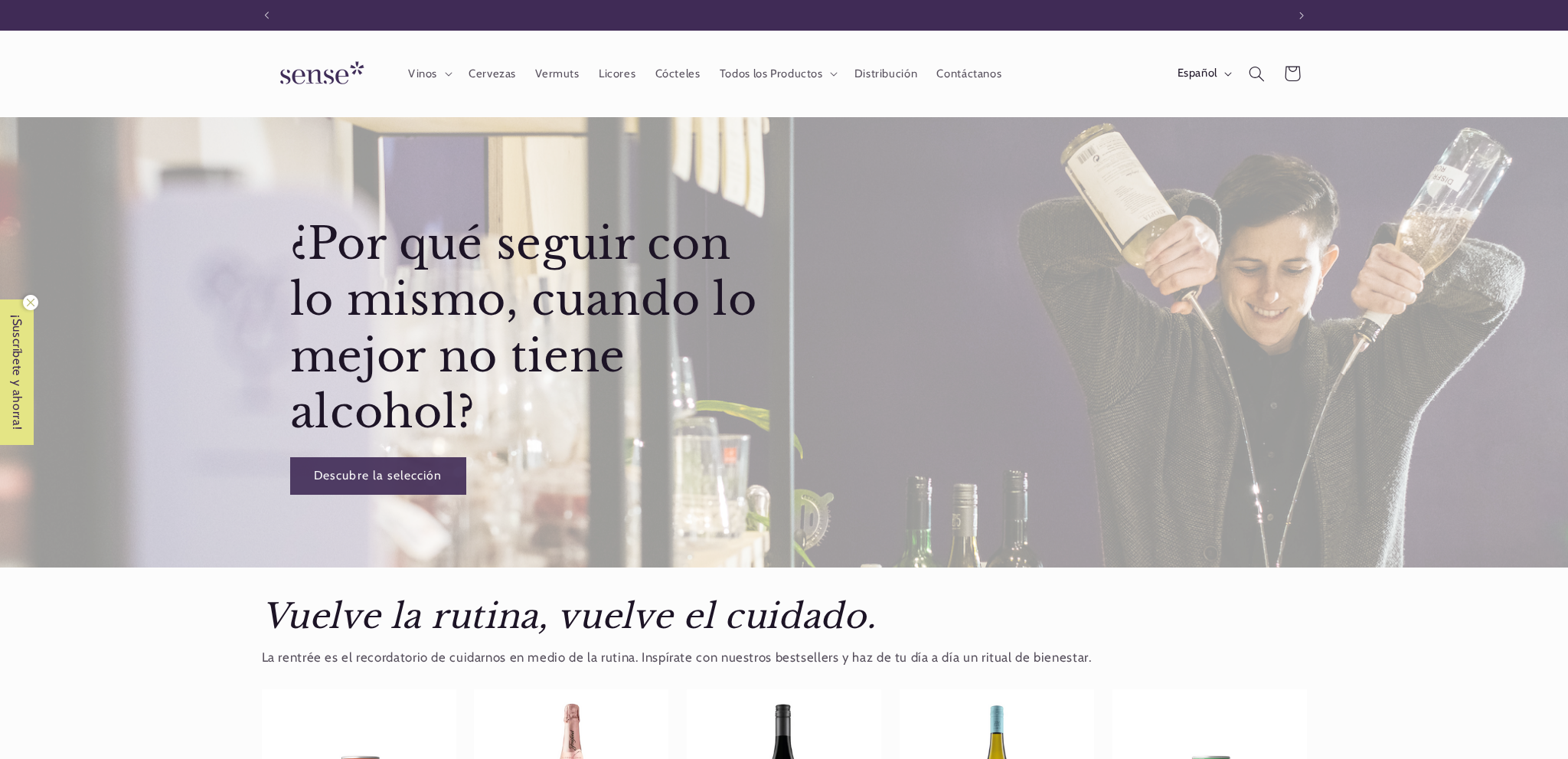
scroll to position [0, 1020]
